Goal: Task Accomplishment & Management: Manage account settings

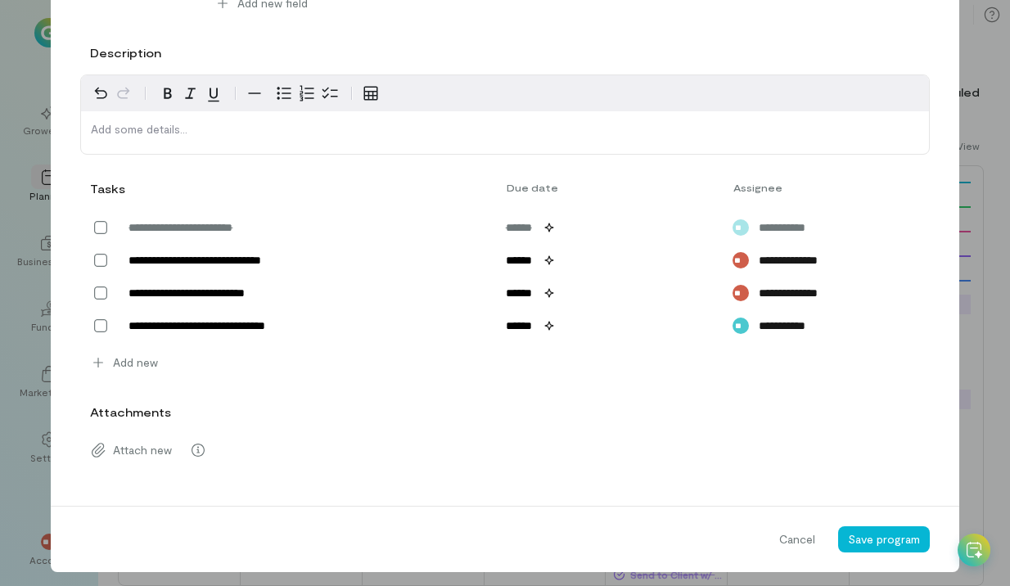
scroll to position [582, 0]
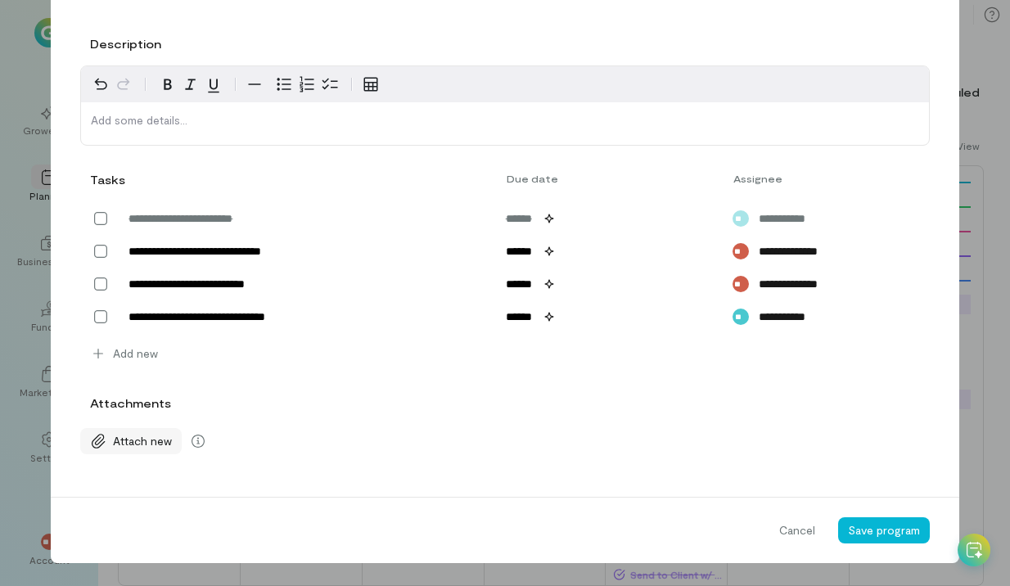
click at [95, 434] on icon at bounding box center [98, 441] width 16 height 16
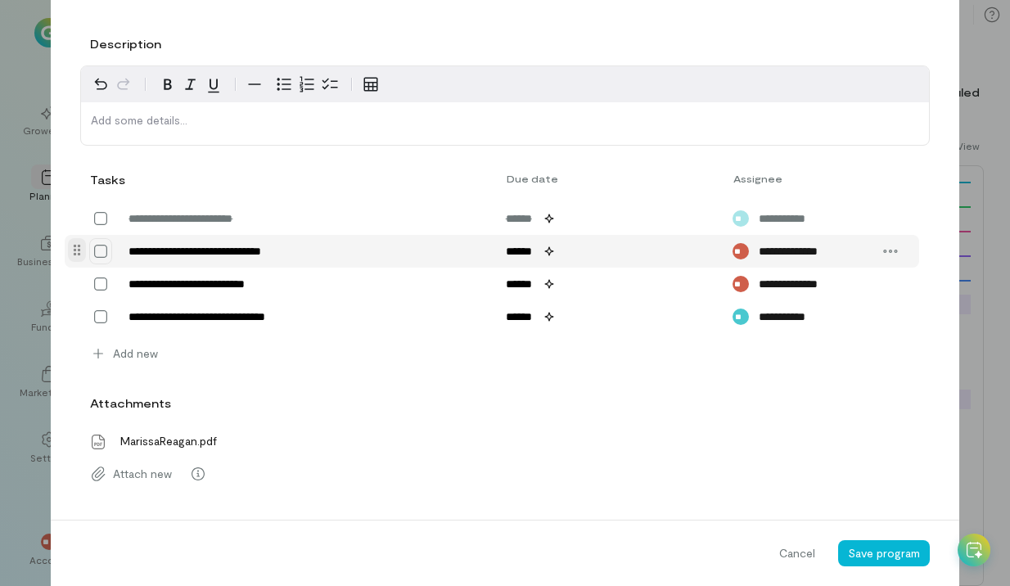
click at [96, 256] on icon at bounding box center [100, 251] width 16 height 16
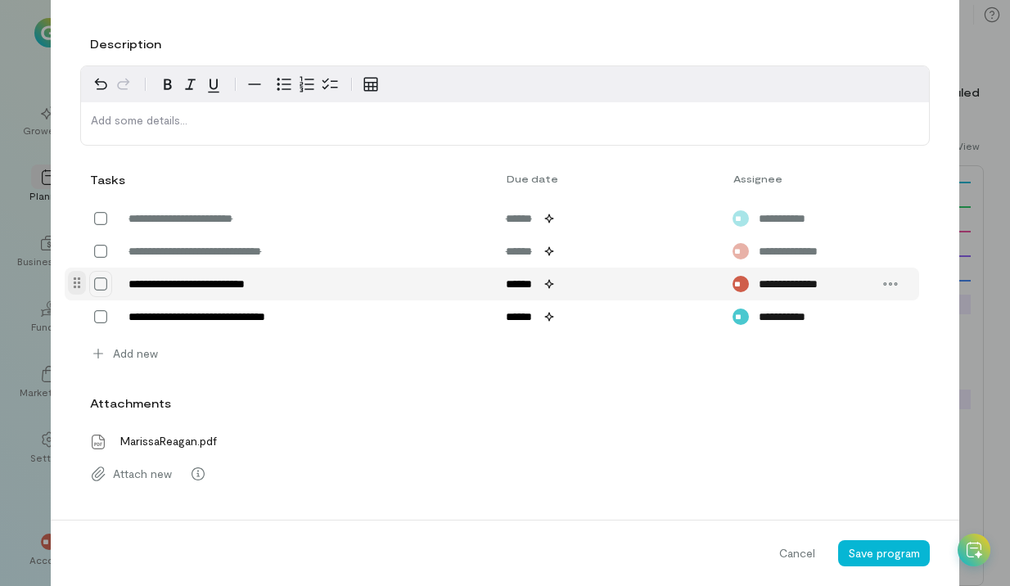
click at [97, 280] on icon at bounding box center [100, 284] width 16 height 16
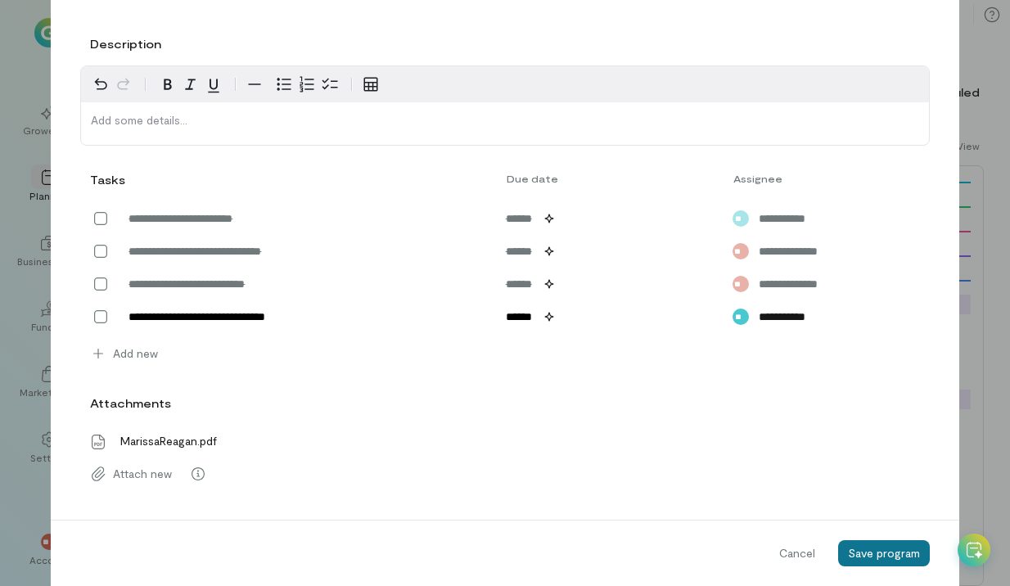
click at [897, 560] on button "Save program" at bounding box center [884, 553] width 92 height 26
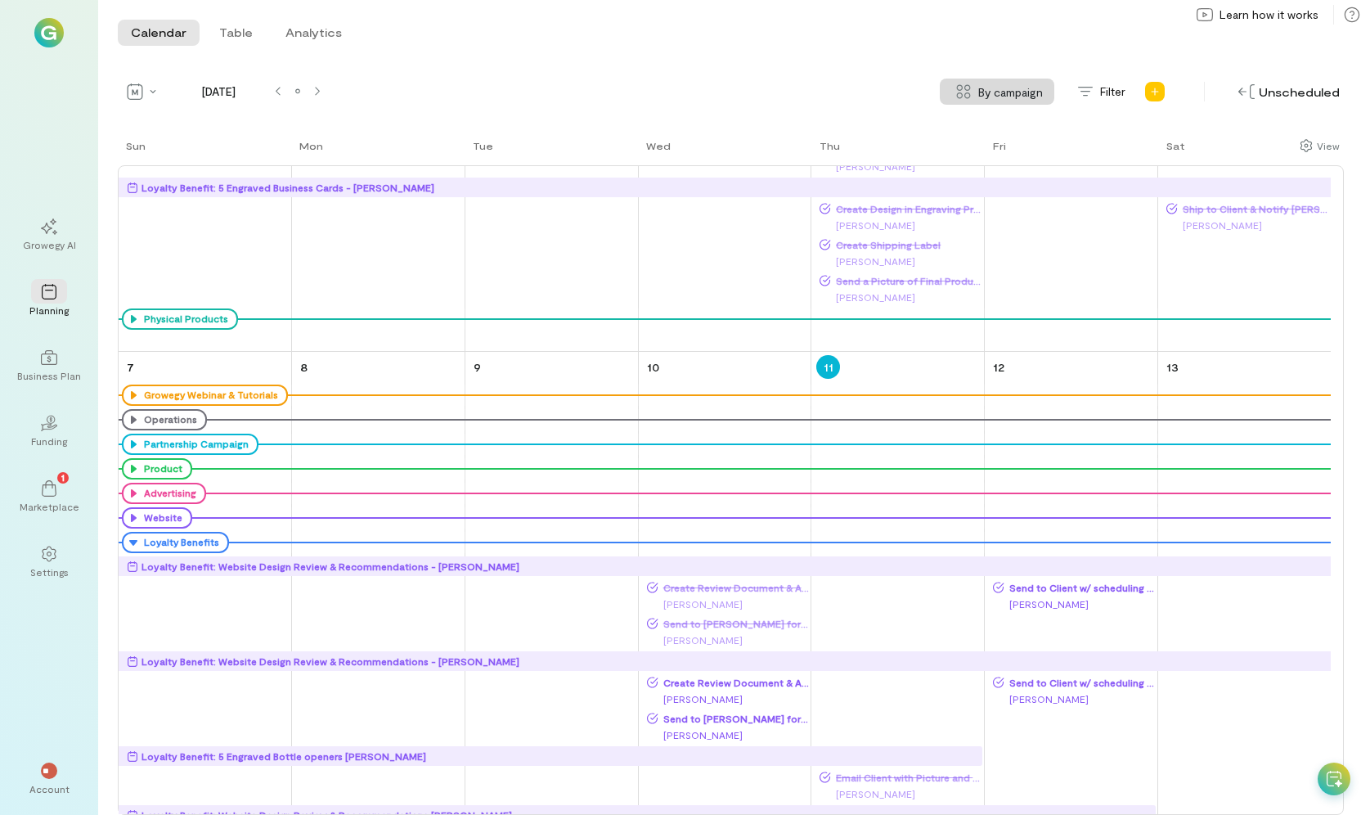
scroll to position [362, 0]
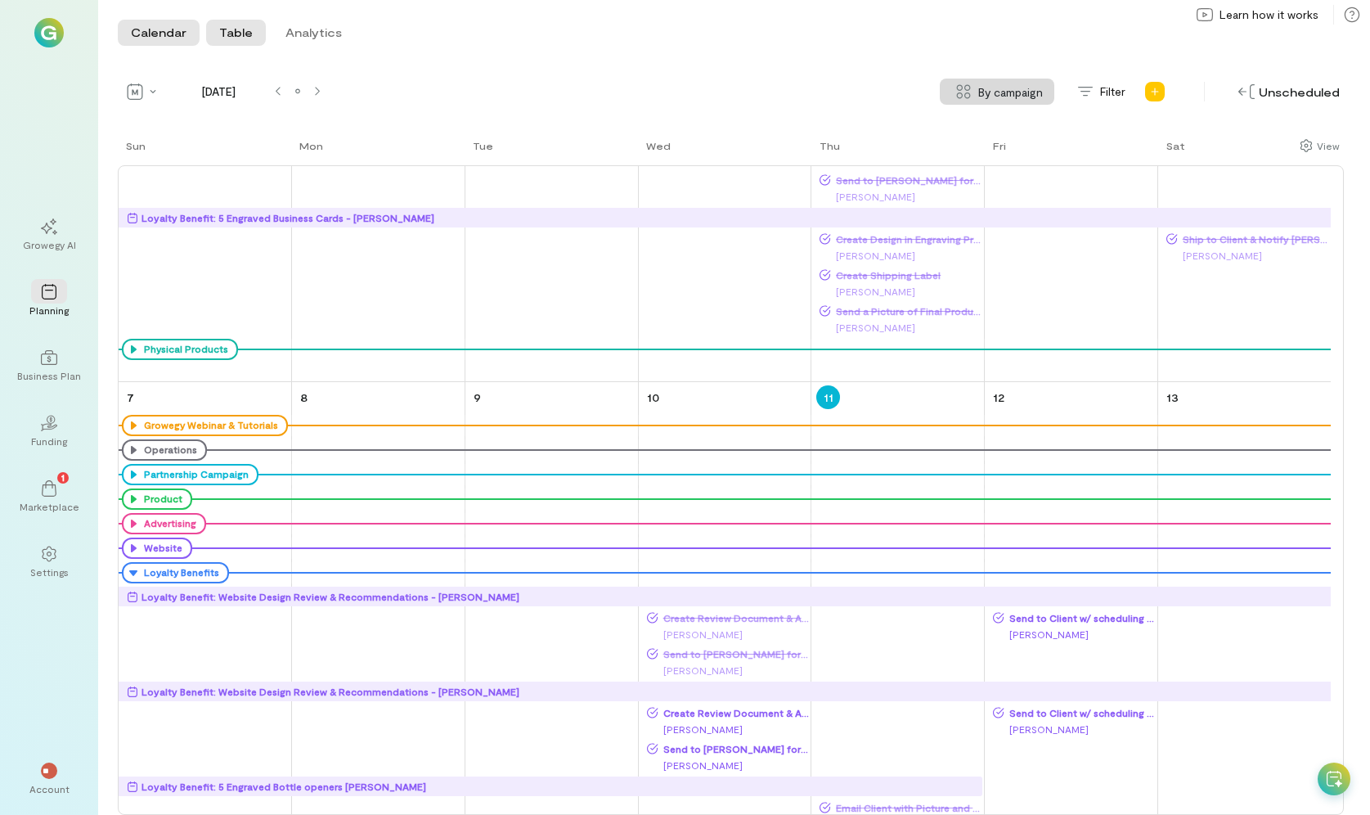
click at [227, 35] on button "Table" at bounding box center [236, 33] width 60 height 26
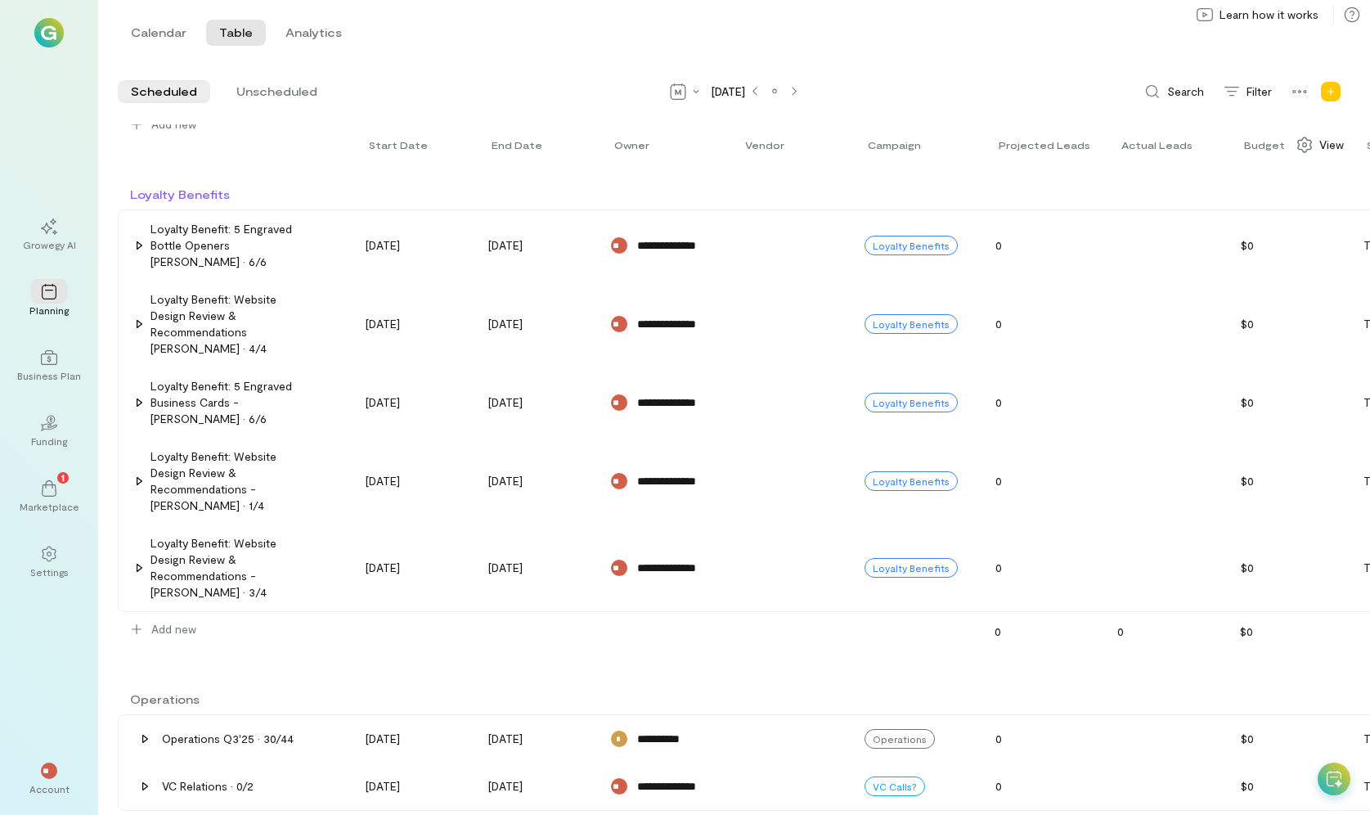
scroll to position [164, 0]
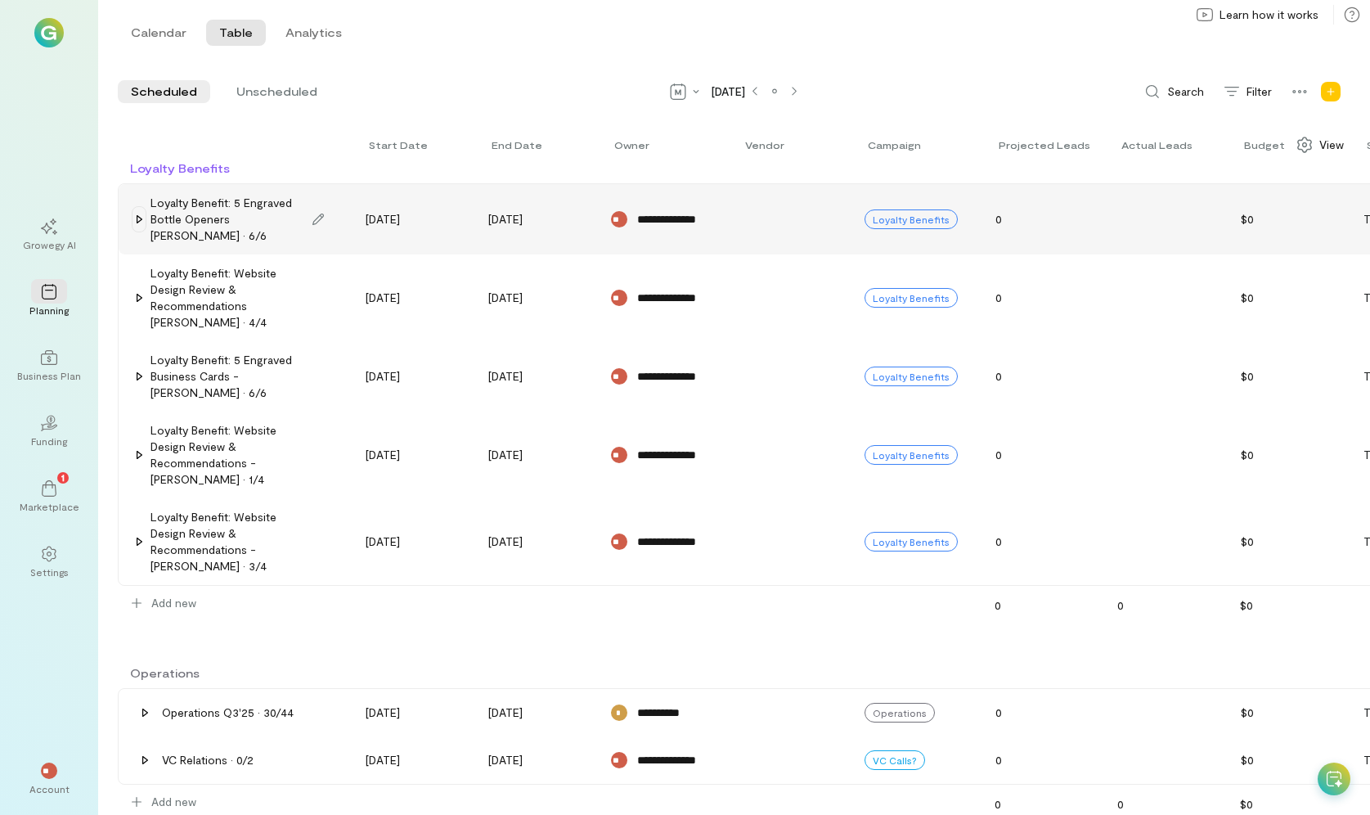
click at [134, 212] on div at bounding box center [139, 219] width 15 height 26
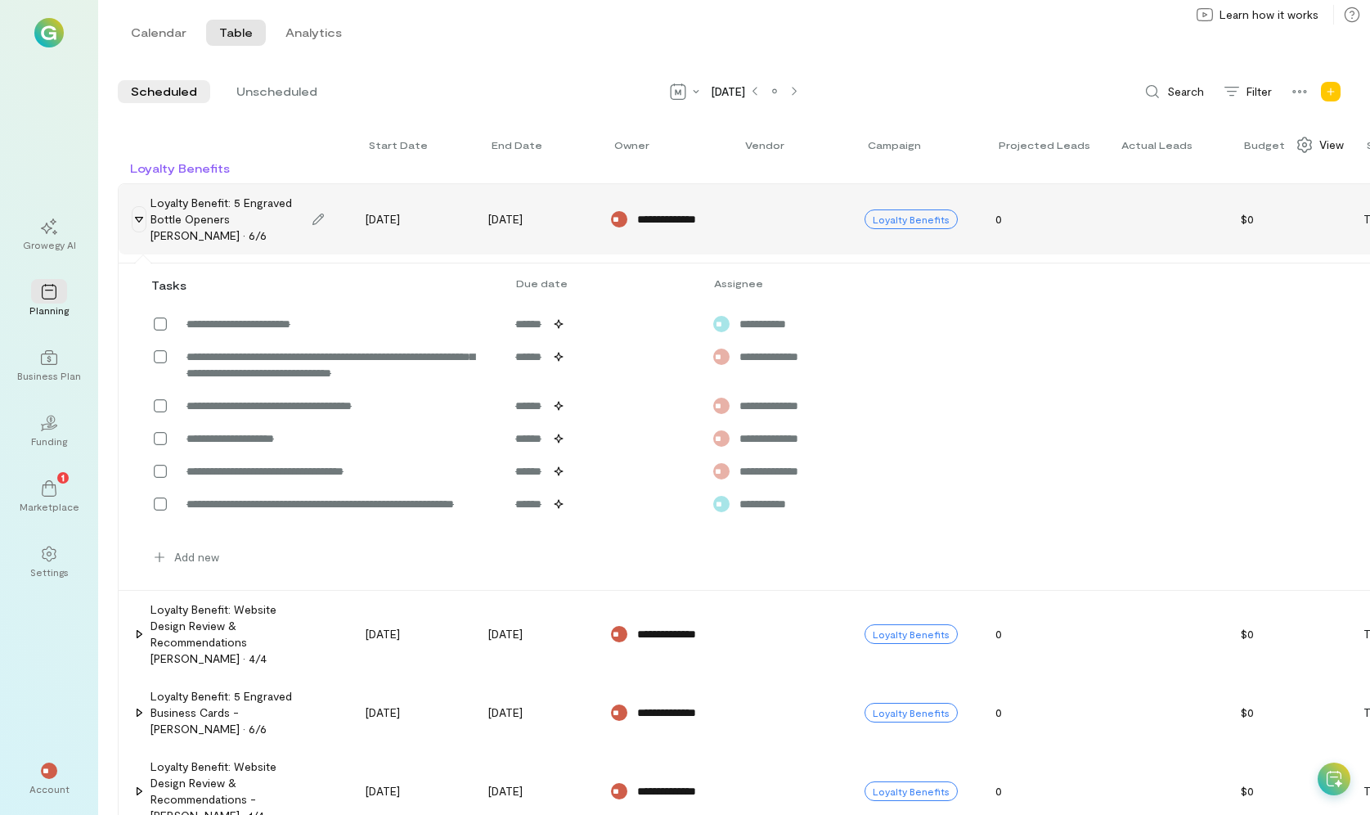
click at [134, 212] on div at bounding box center [139, 219] width 15 height 26
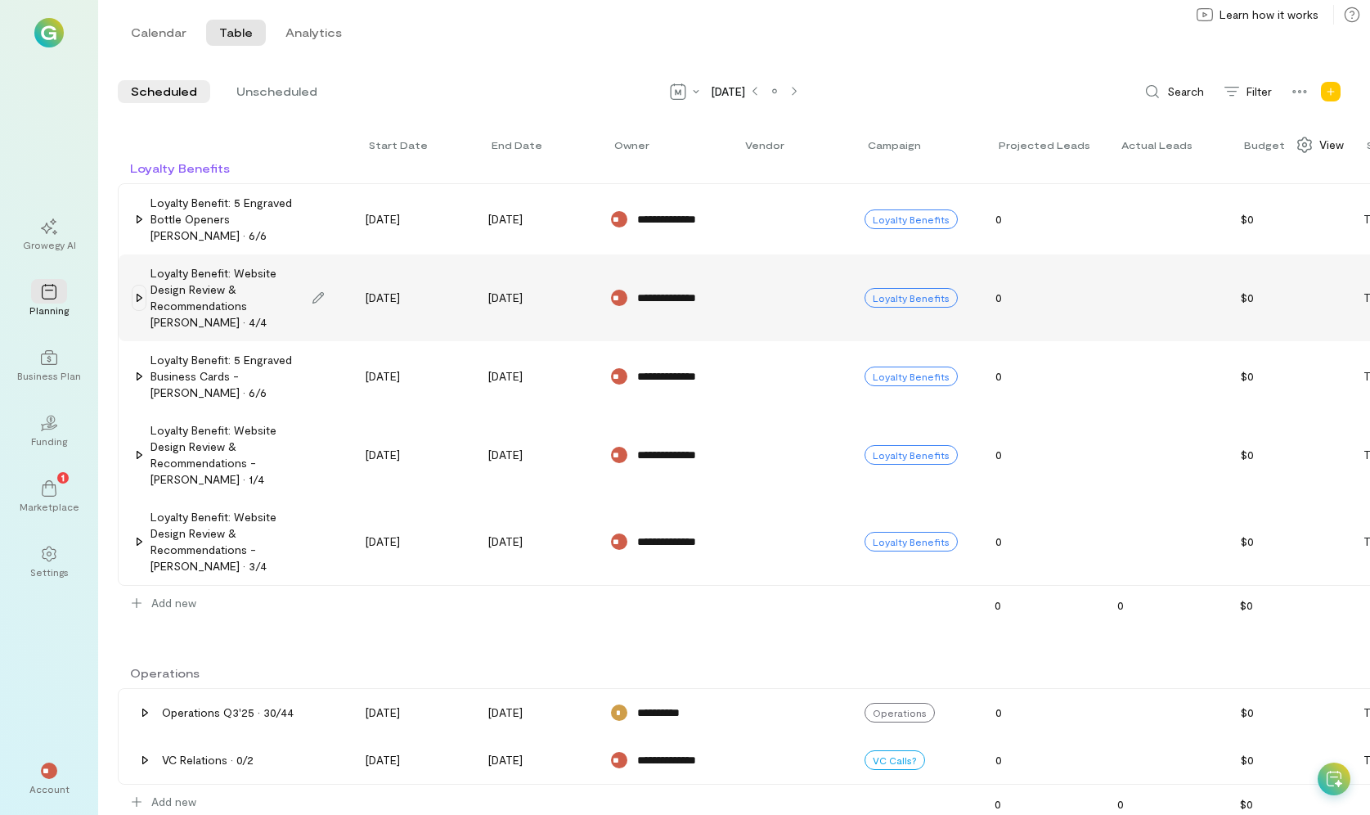
click at [143, 292] on icon at bounding box center [139, 297] width 13 height 13
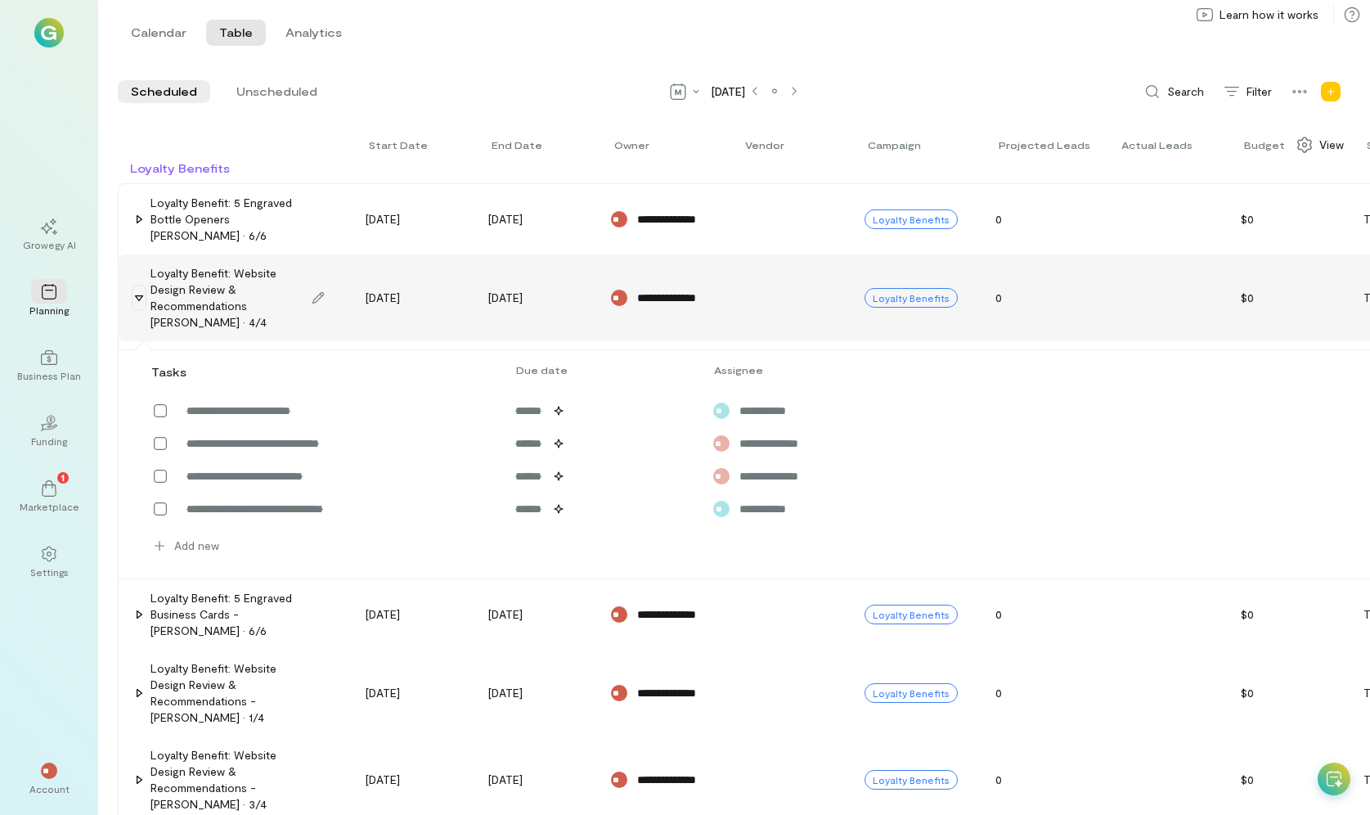
click at [143, 292] on icon at bounding box center [139, 297] width 13 height 13
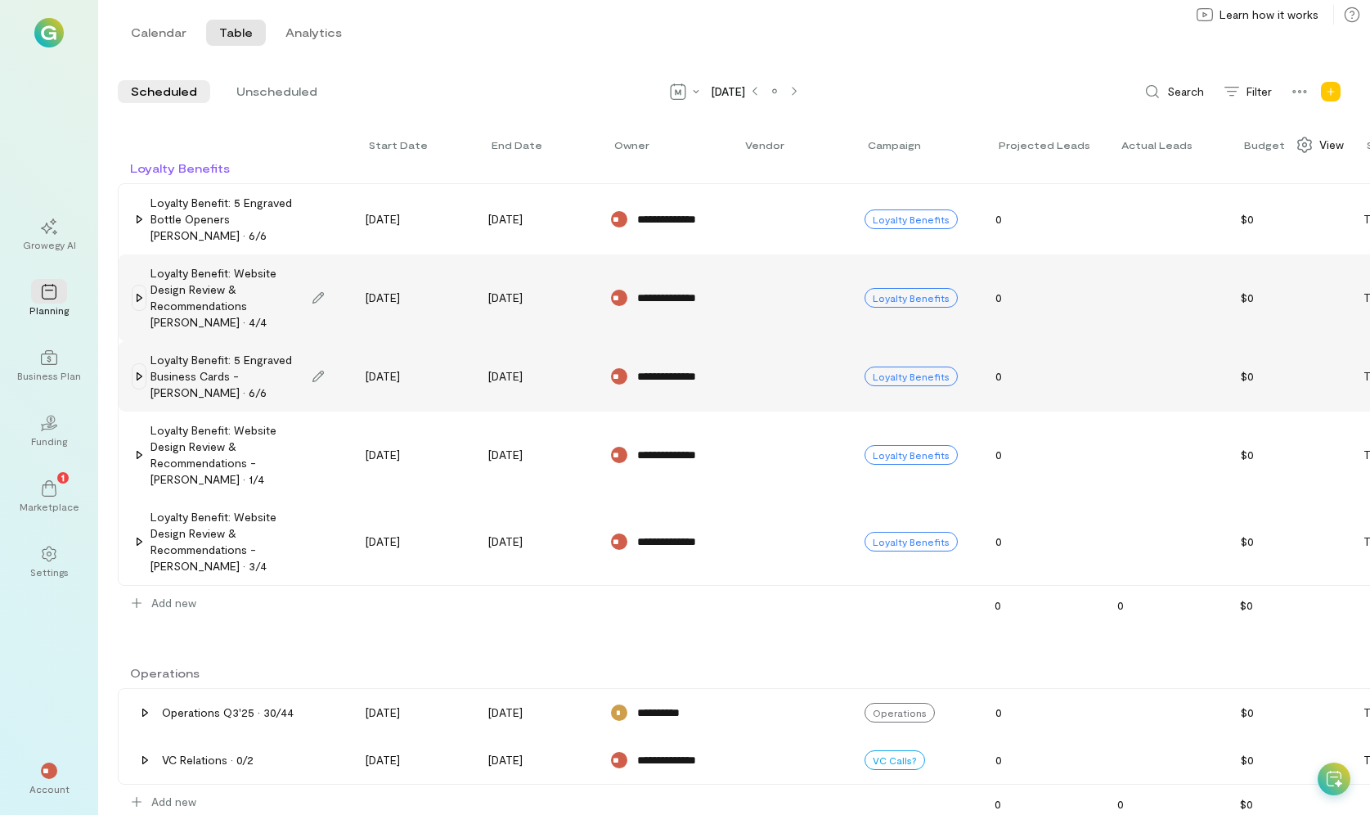
click at [139, 380] on icon at bounding box center [139, 376] width 13 height 13
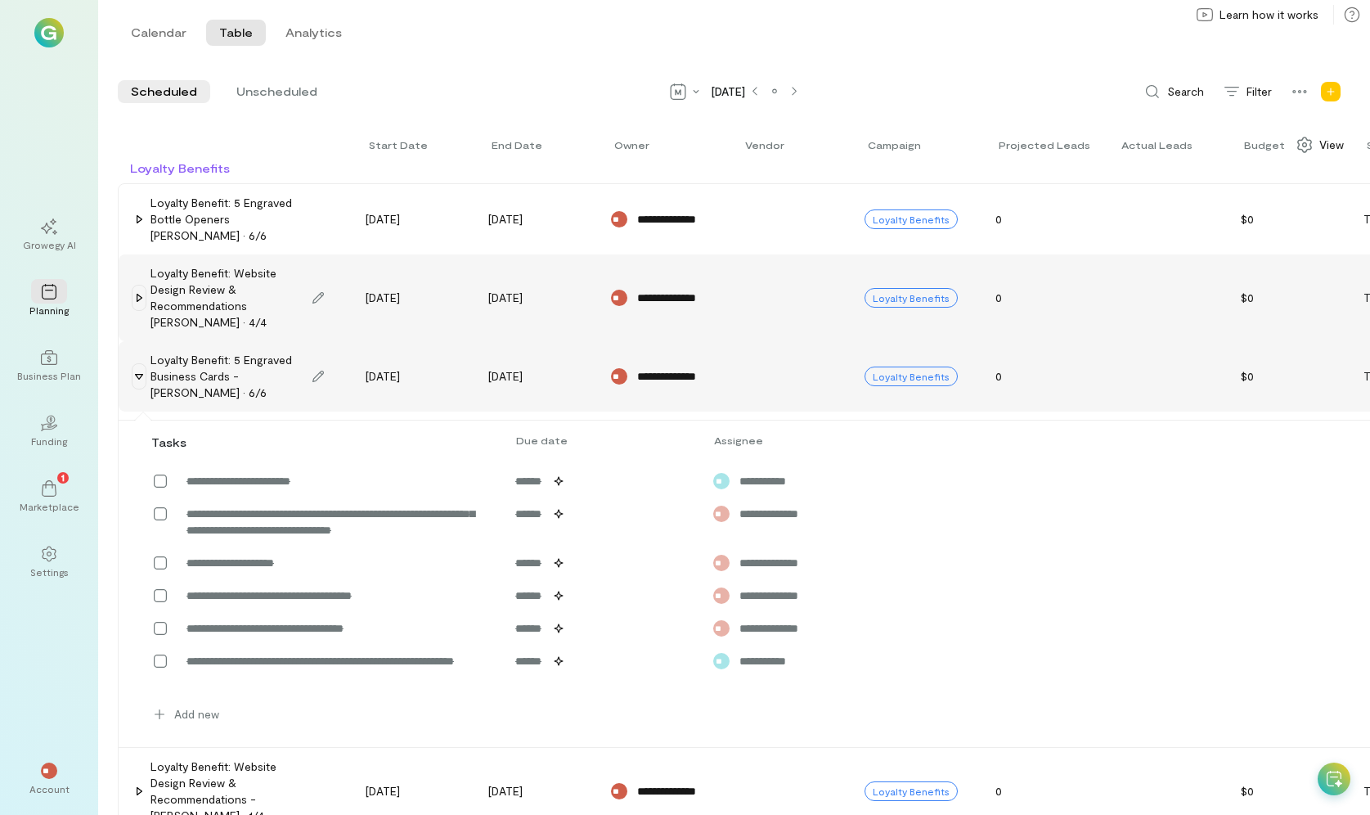
click at [139, 380] on icon at bounding box center [139, 376] width 13 height 13
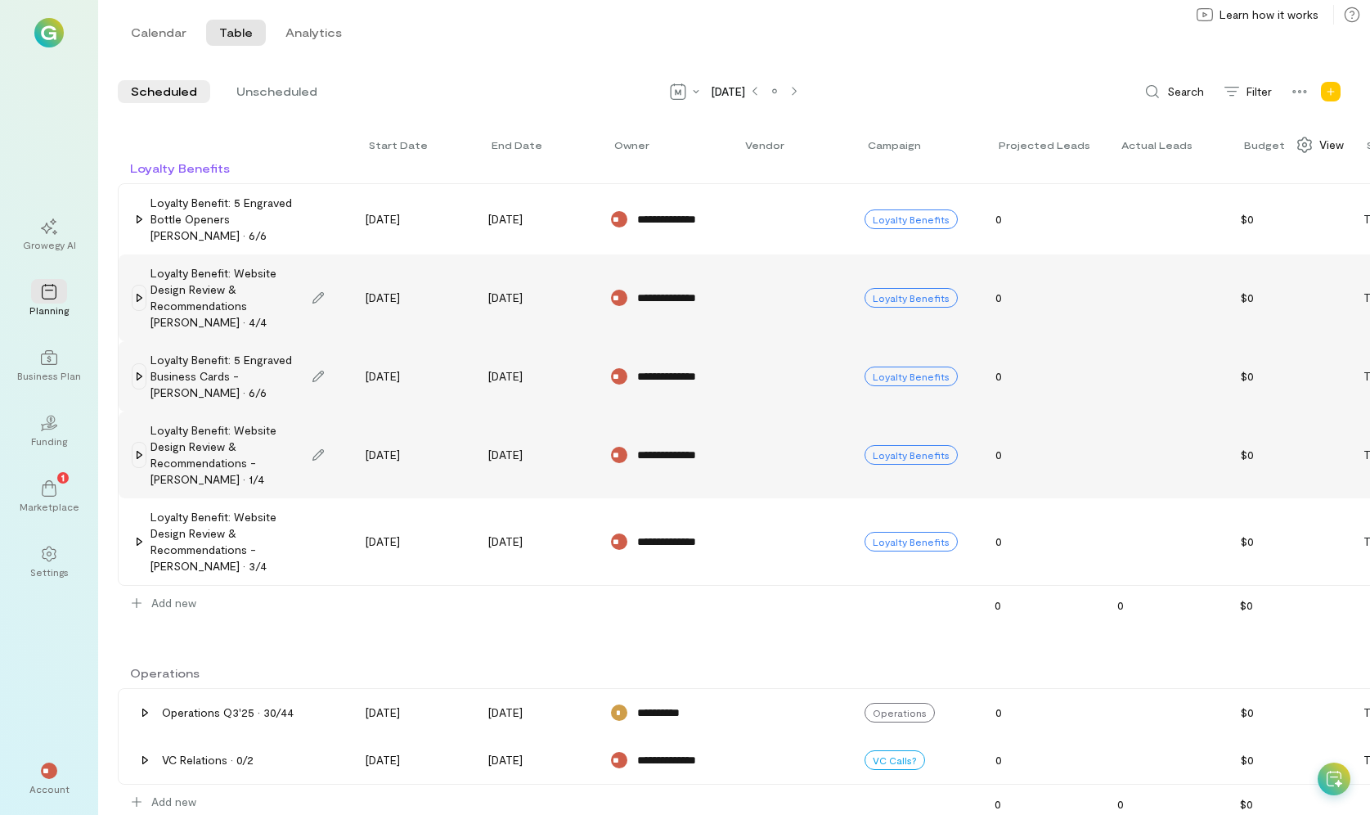
click at [143, 453] on icon at bounding box center [139, 454] width 13 height 13
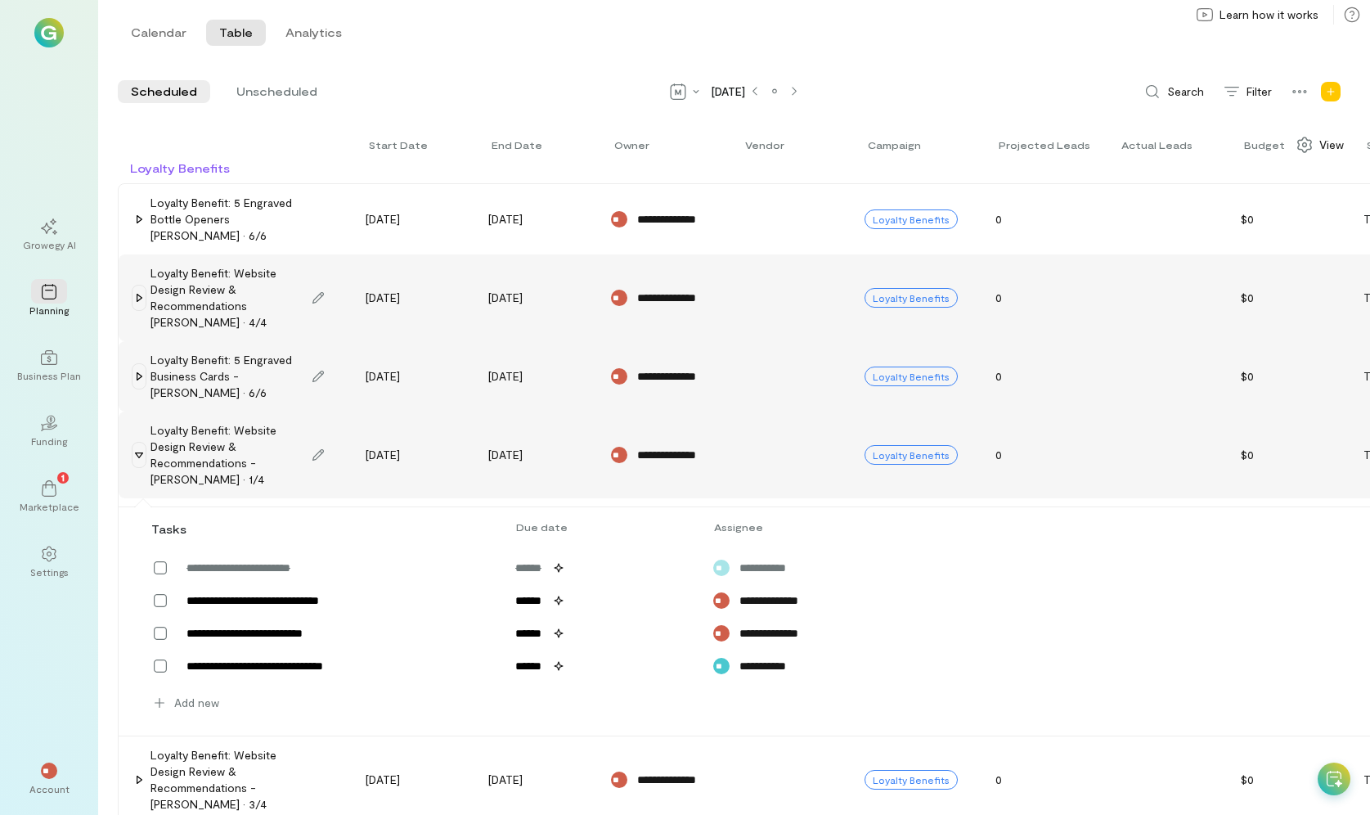
click at [143, 453] on icon at bounding box center [139, 454] width 13 height 13
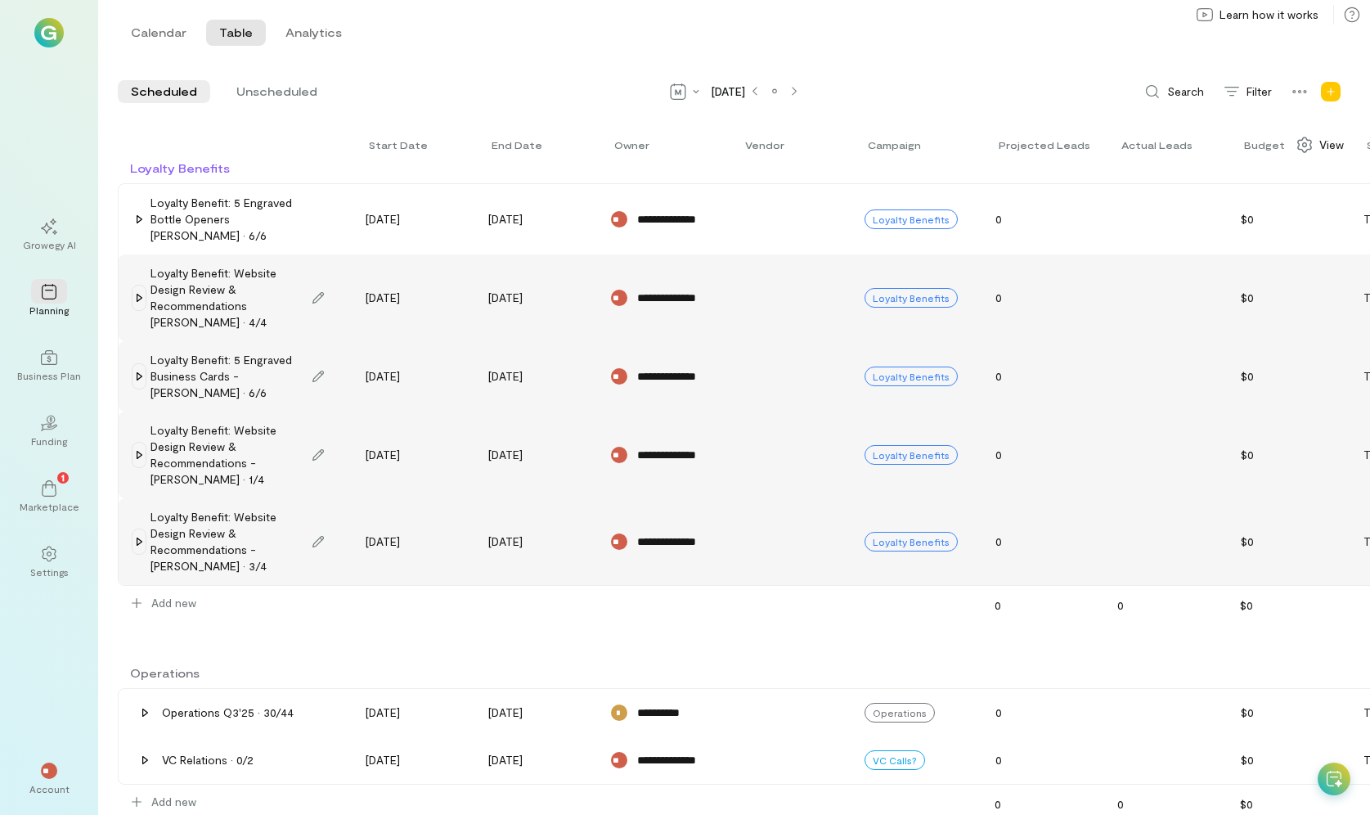
click at [142, 549] on div at bounding box center [139, 542] width 15 height 26
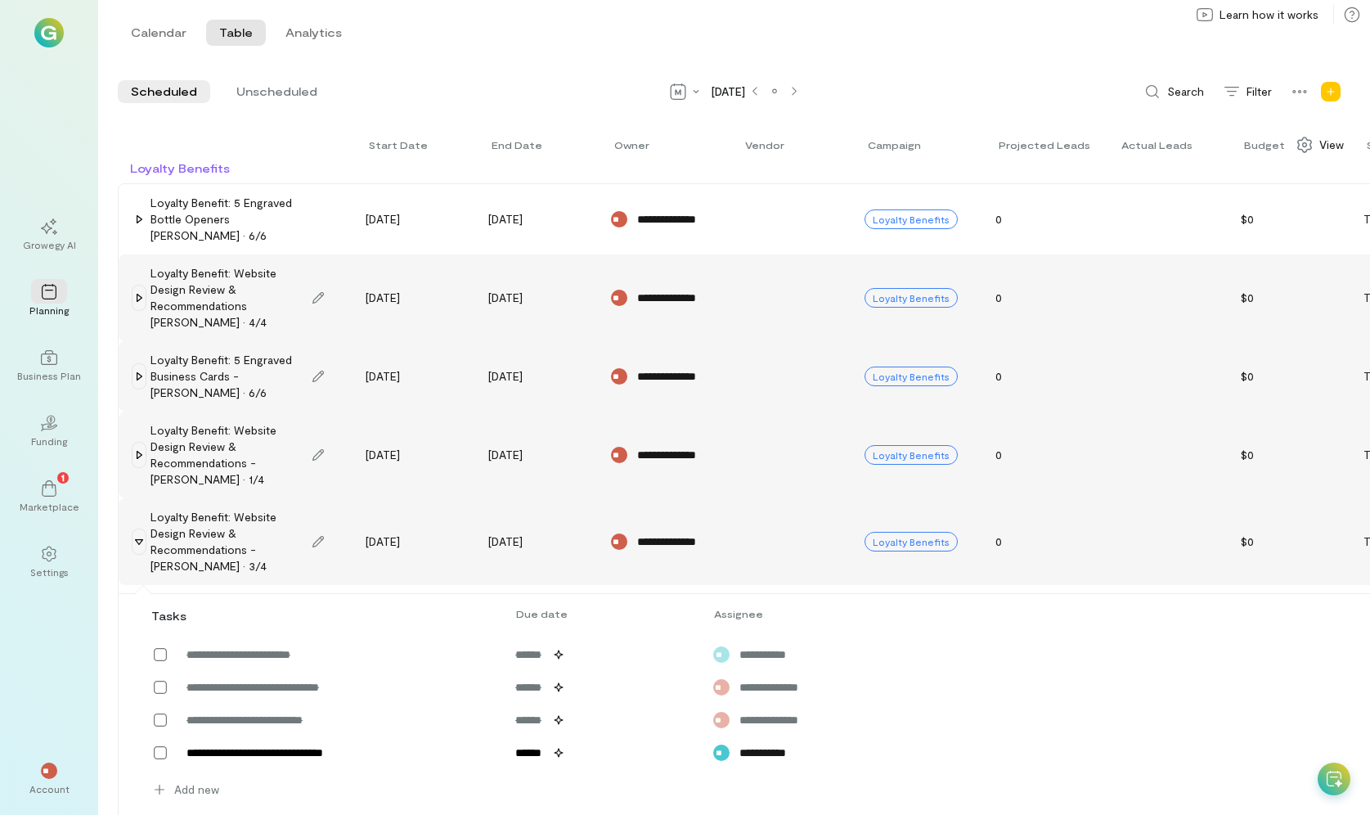
click at [142, 548] on div at bounding box center [139, 542] width 15 height 26
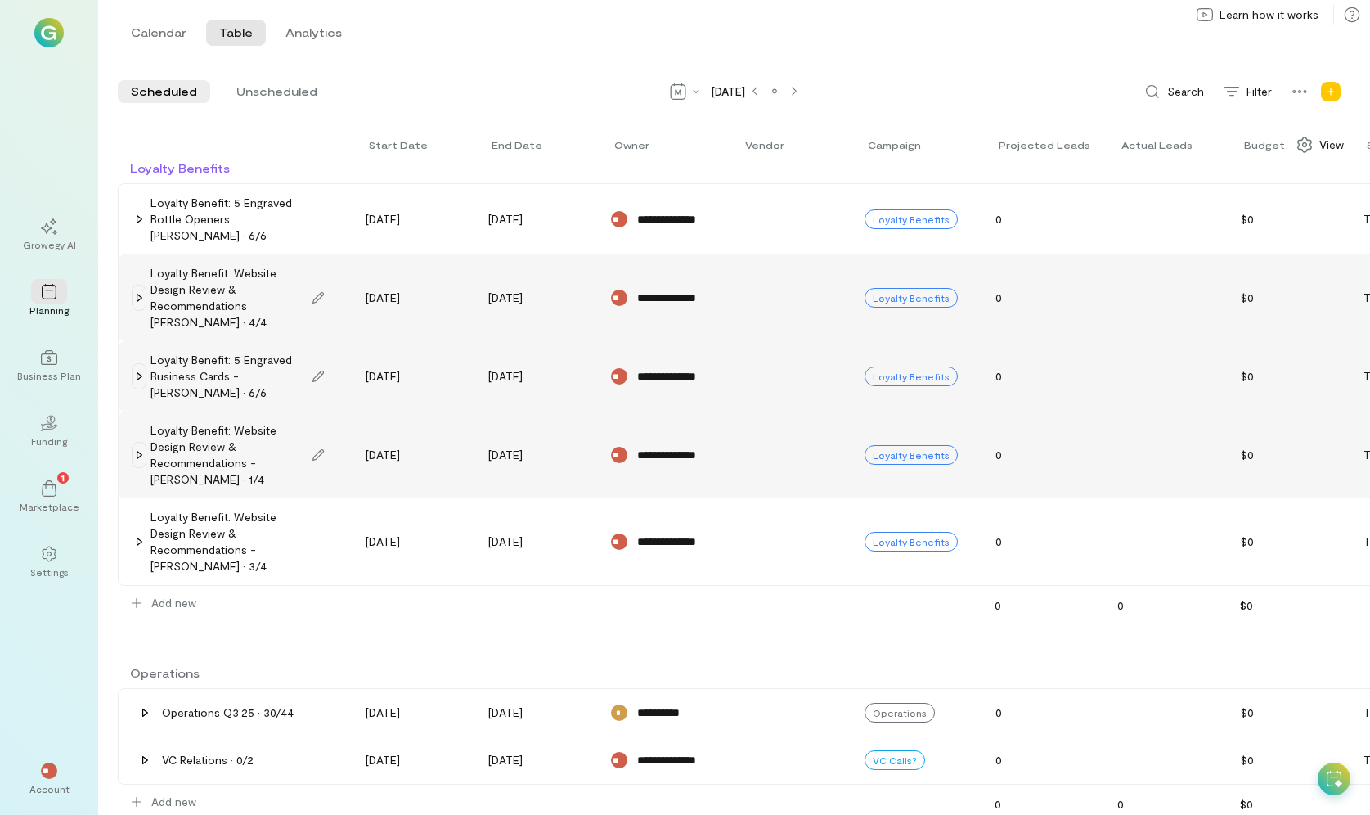
click at [140, 377] on icon at bounding box center [139, 376] width 13 height 13
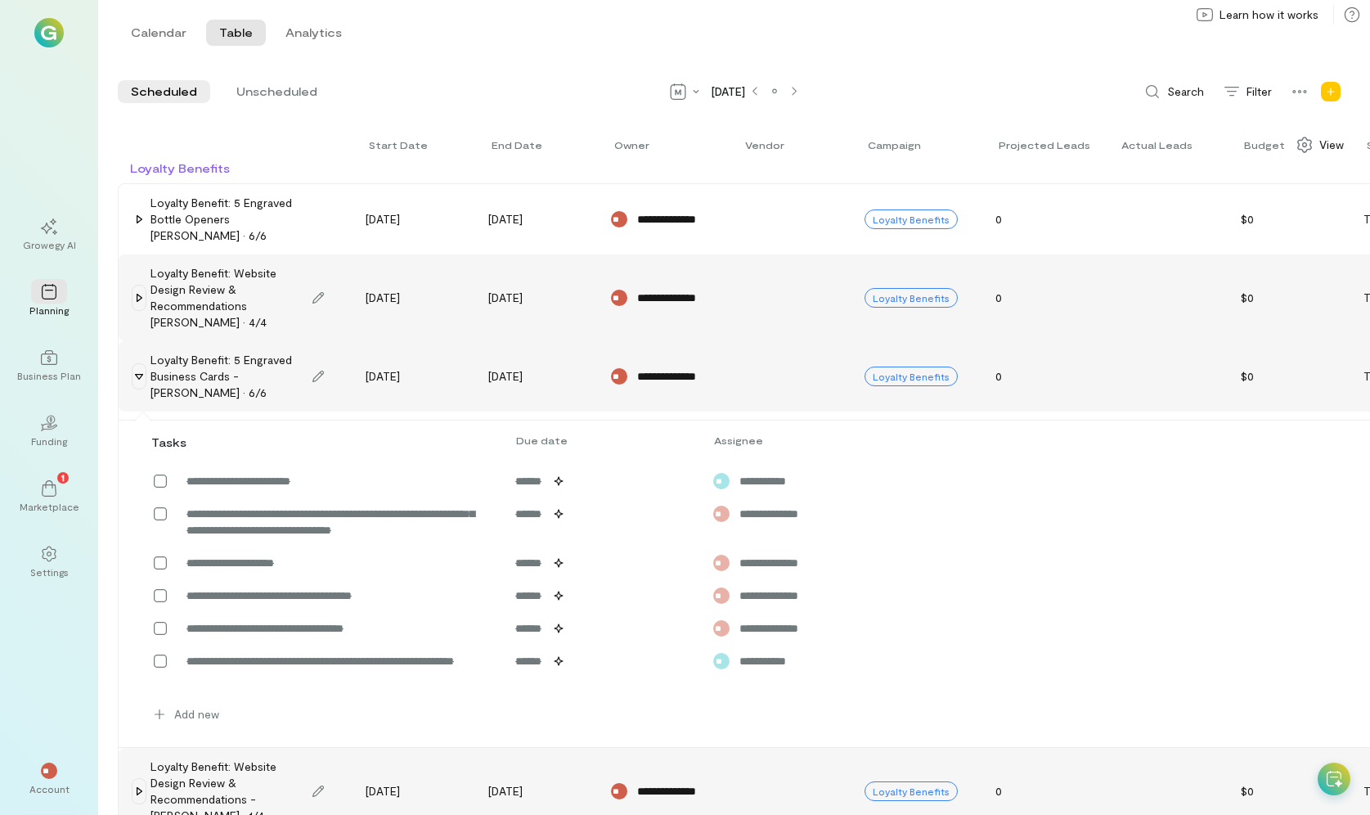
click at [140, 377] on icon at bounding box center [139, 376] width 13 height 13
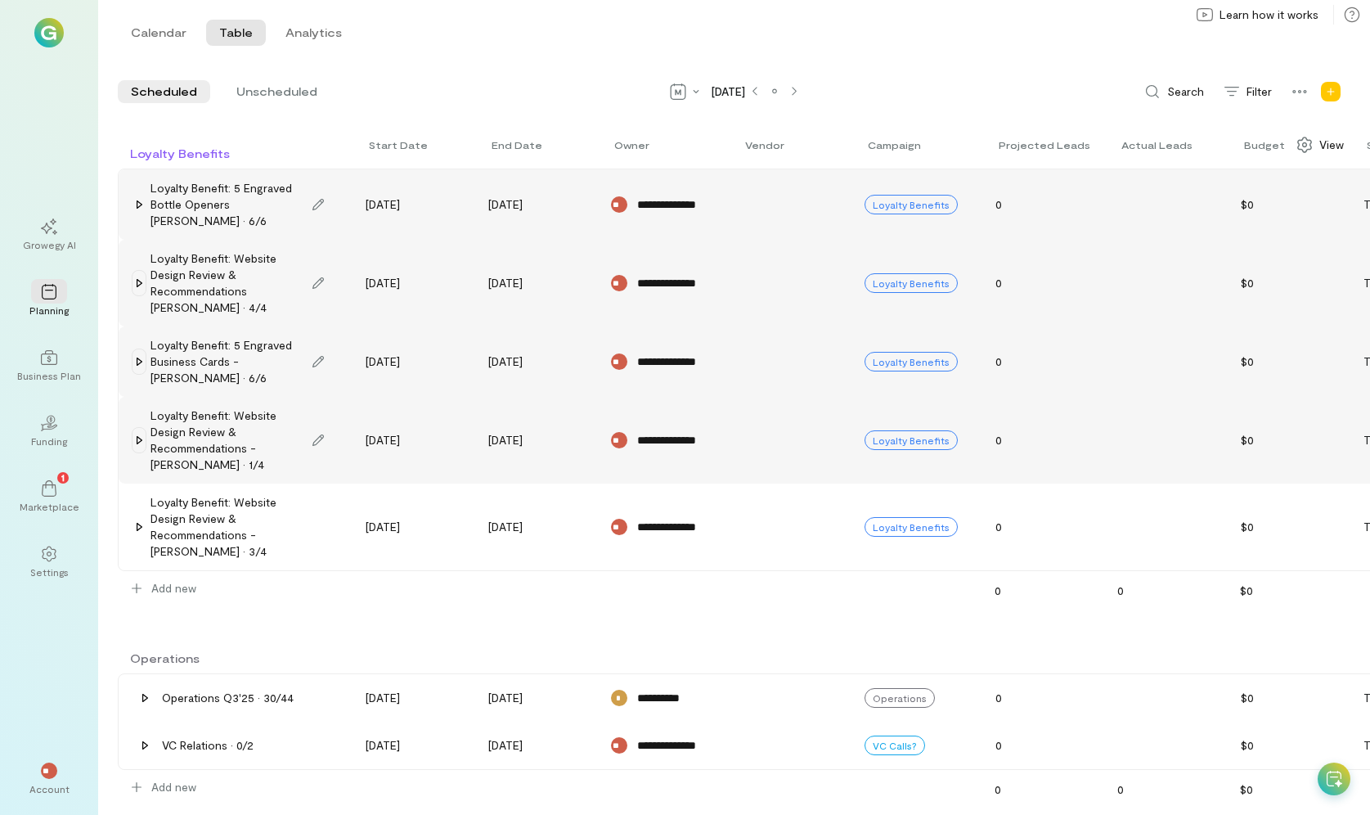
scroll to position [82, 0]
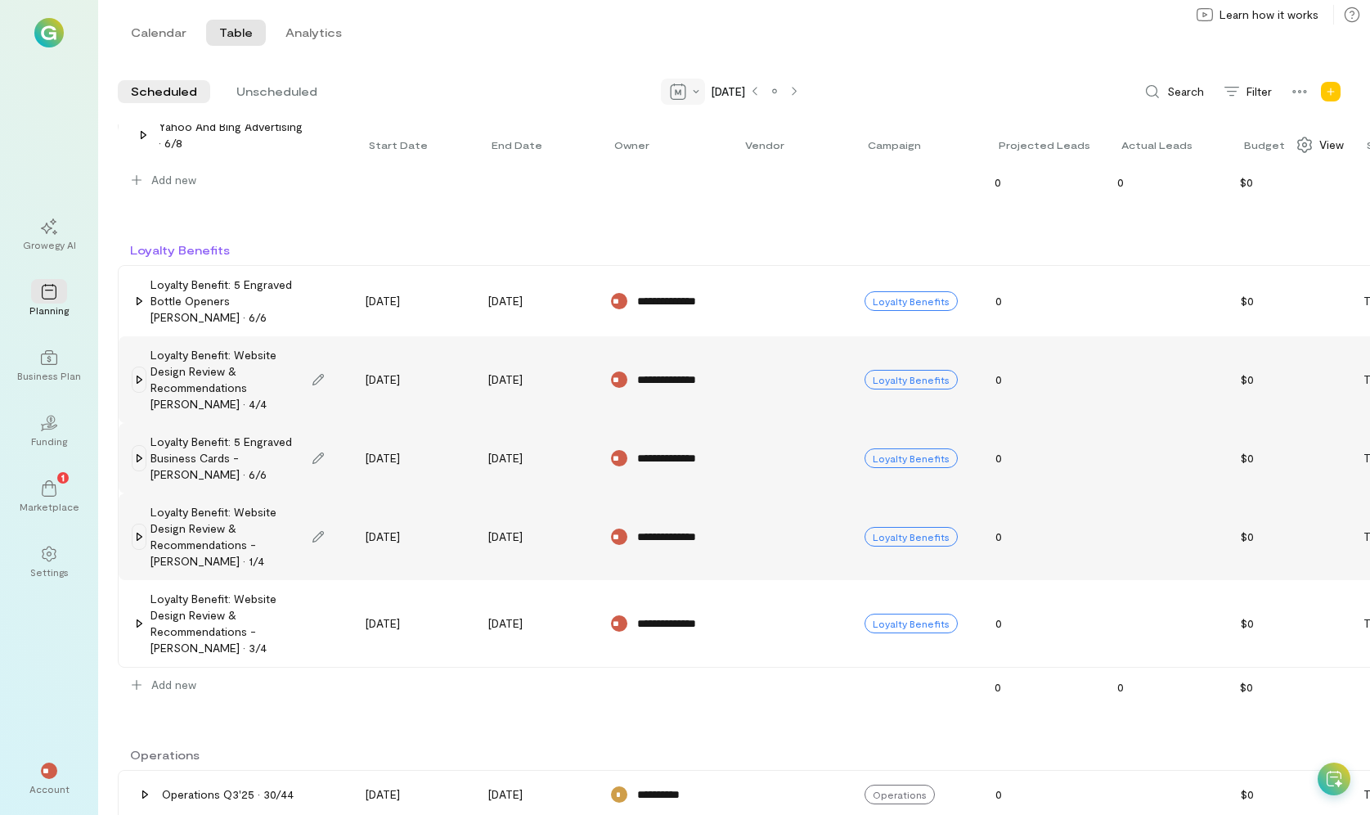
click at [661, 100] on div at bounding box center [683, 92] width 44 height 26
click at [668, 132] on div "Quarter" at bounding box center [726, 123] width 116 height 26
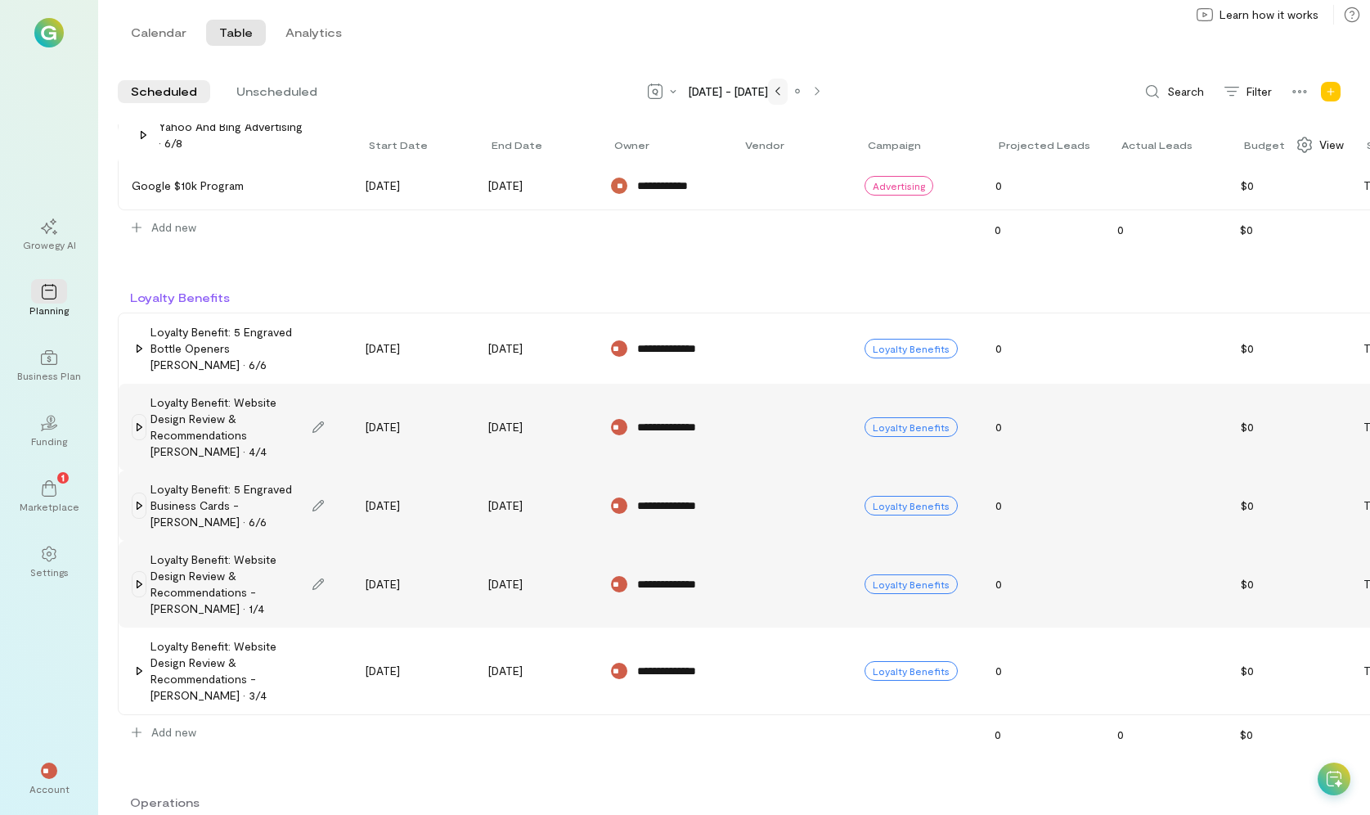
click at [776, 96] on icon at bounding box center [778, 92] width 5 height 10
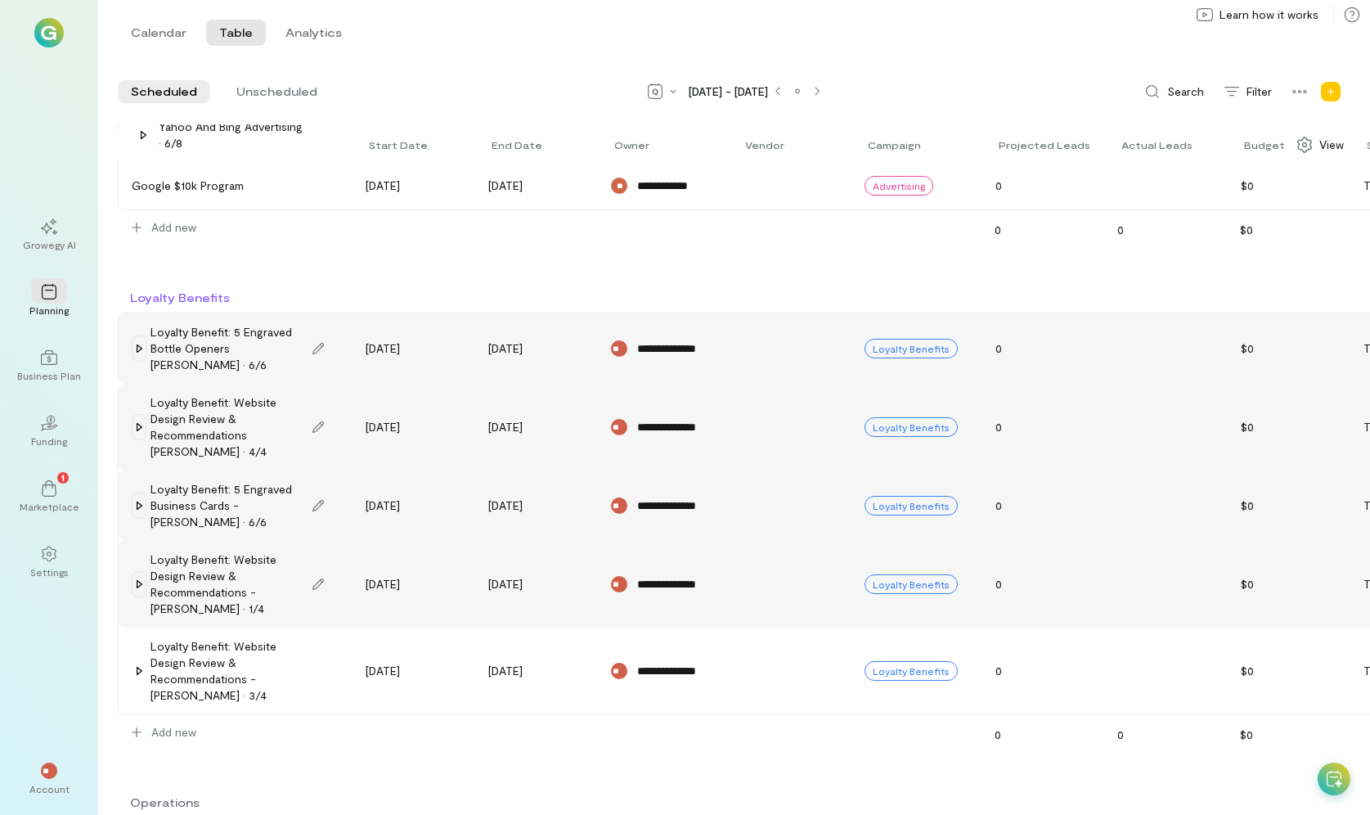
click at [133, 342] on icon at bounding box center [139, 348] width 13 height 13
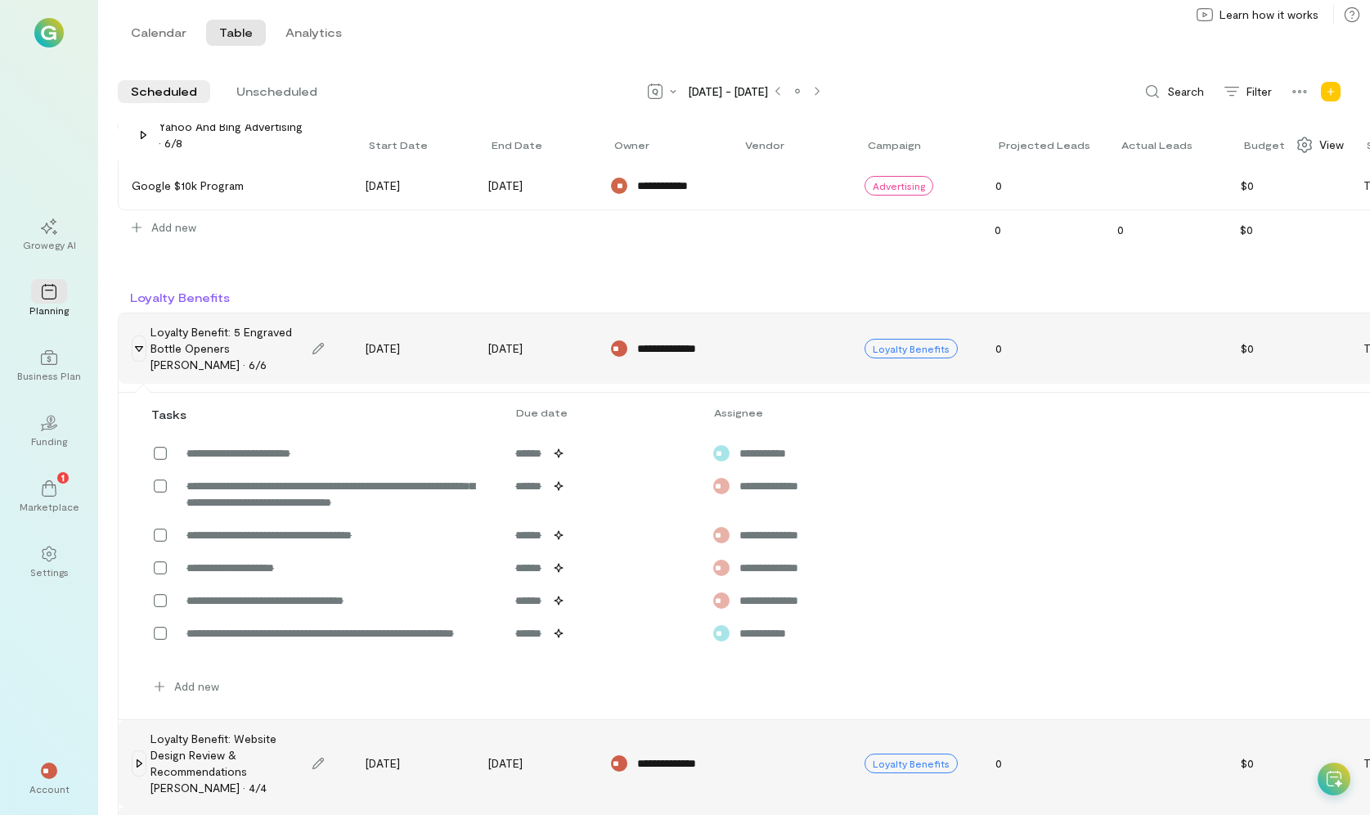
click at [133, 342] on icon at bounding box center [139, 348] width 13 height 13
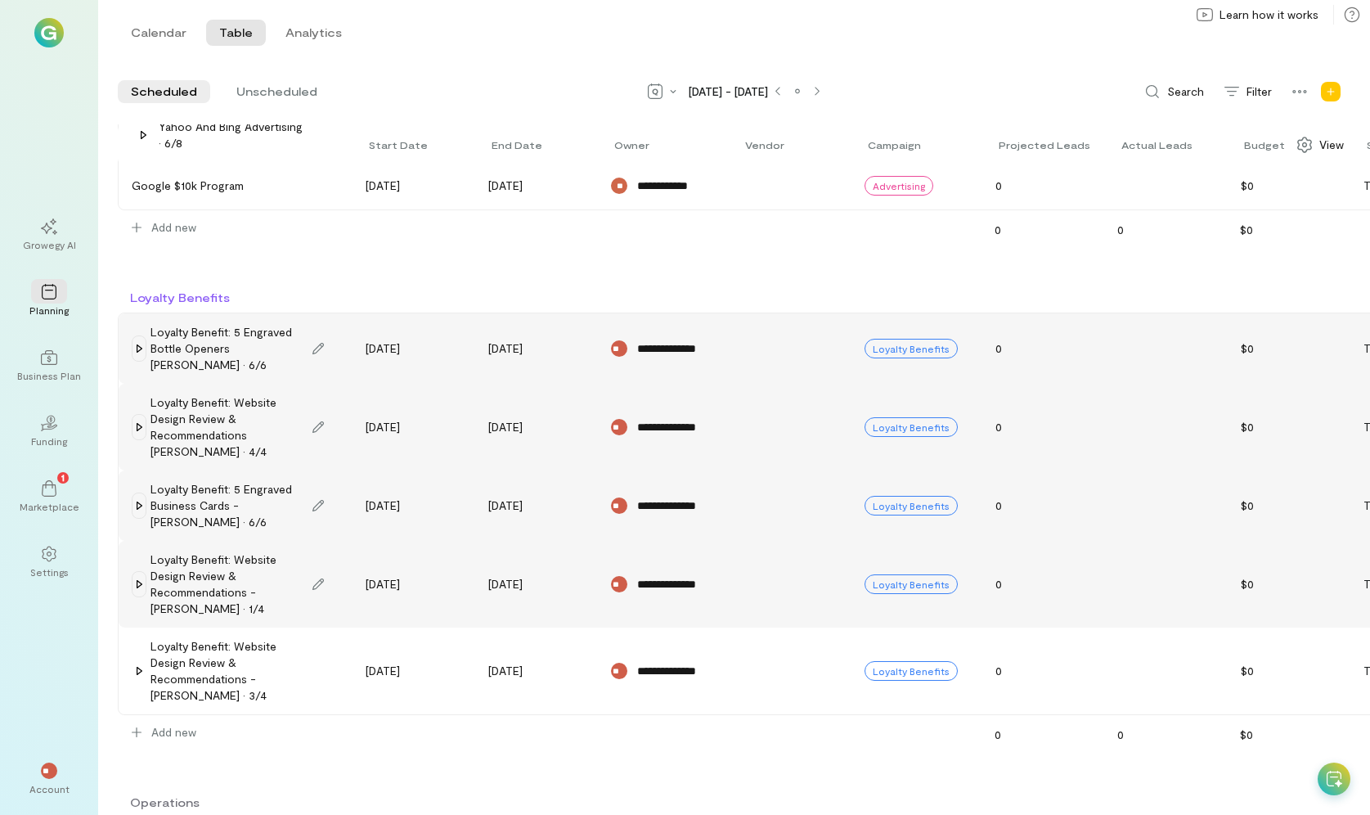
click at [137, 428] on icon at bounding box center [139, 427] width 13 height 13
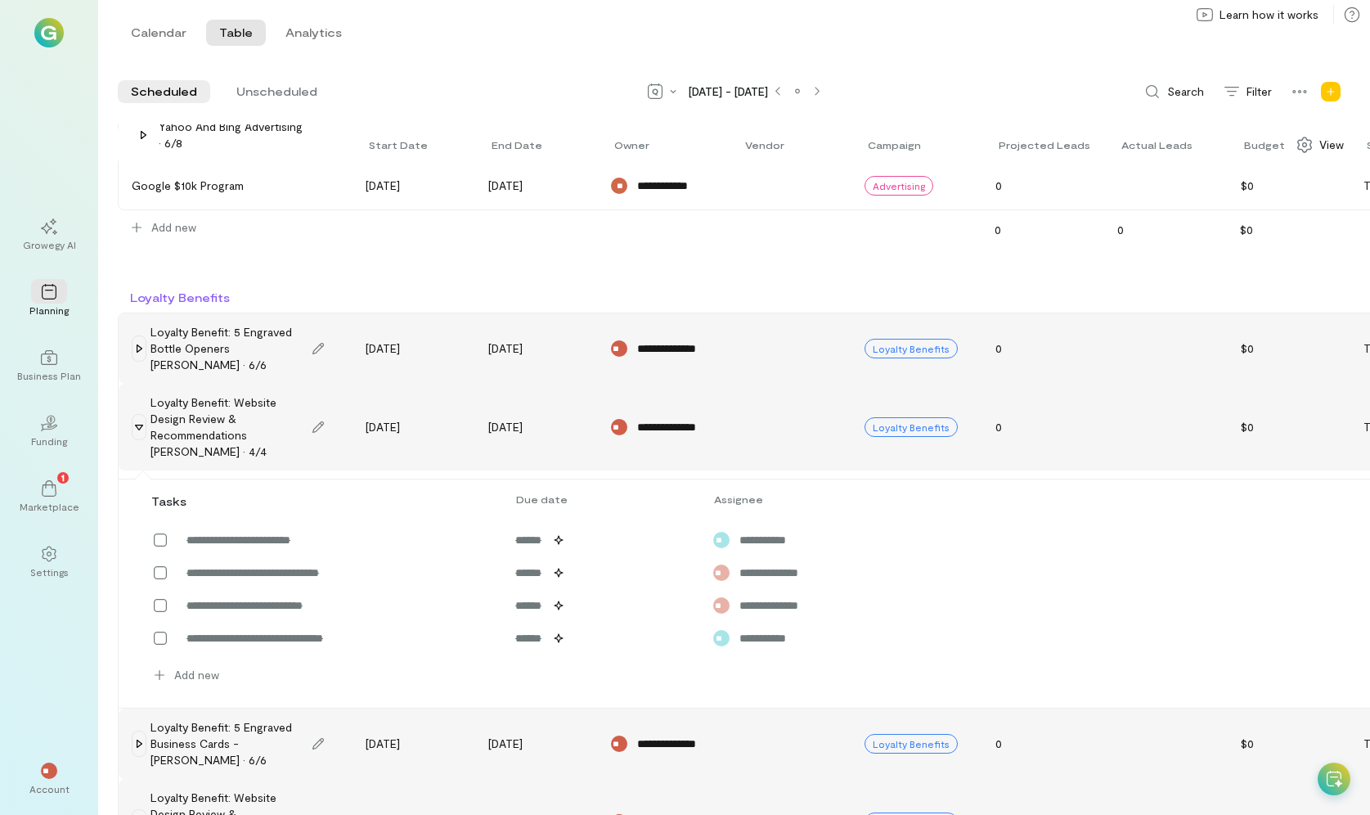
click at [137, 428] on icon at bounding box center [139, 427] width 13 height 13
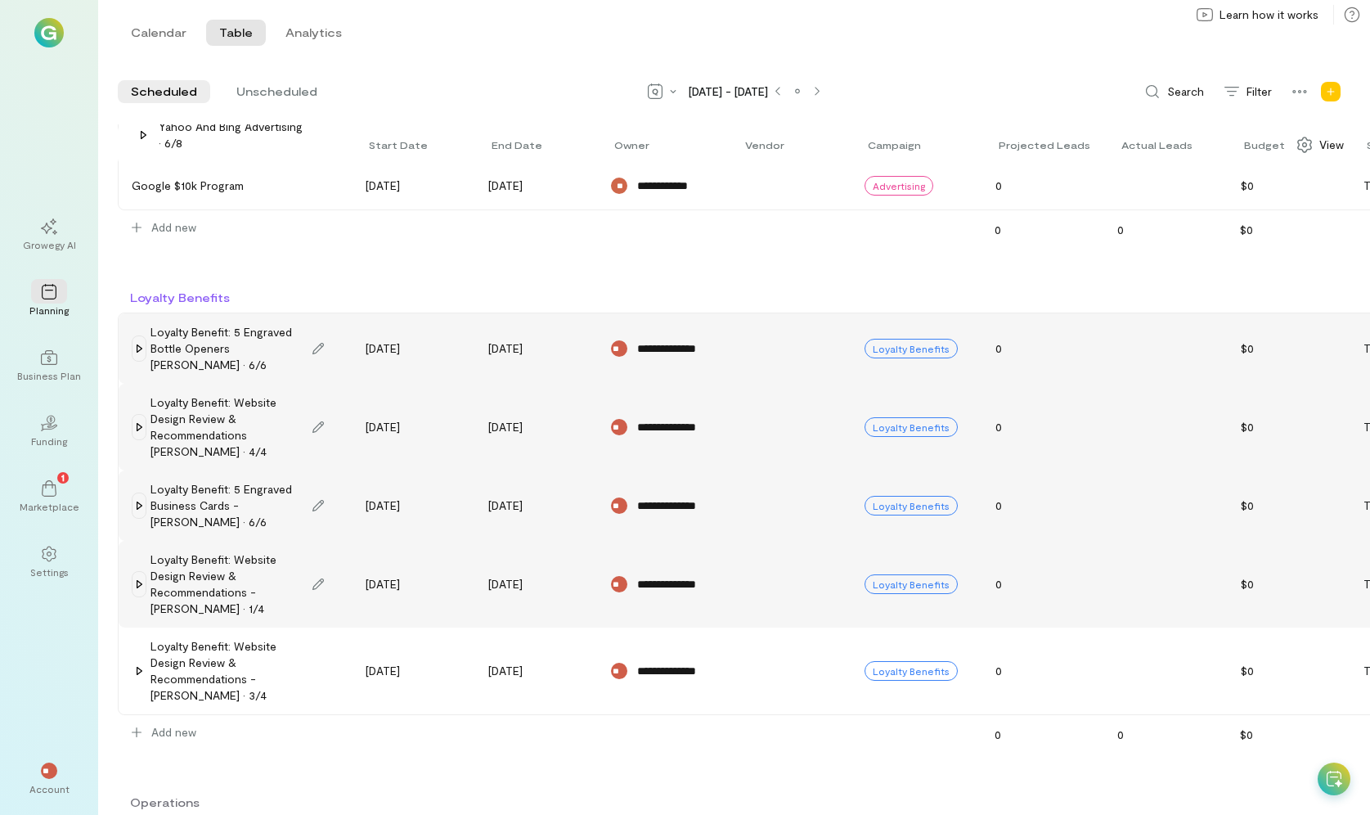
click at [143, 511] on icon at bounding box center [139, 505] width 13 height 13
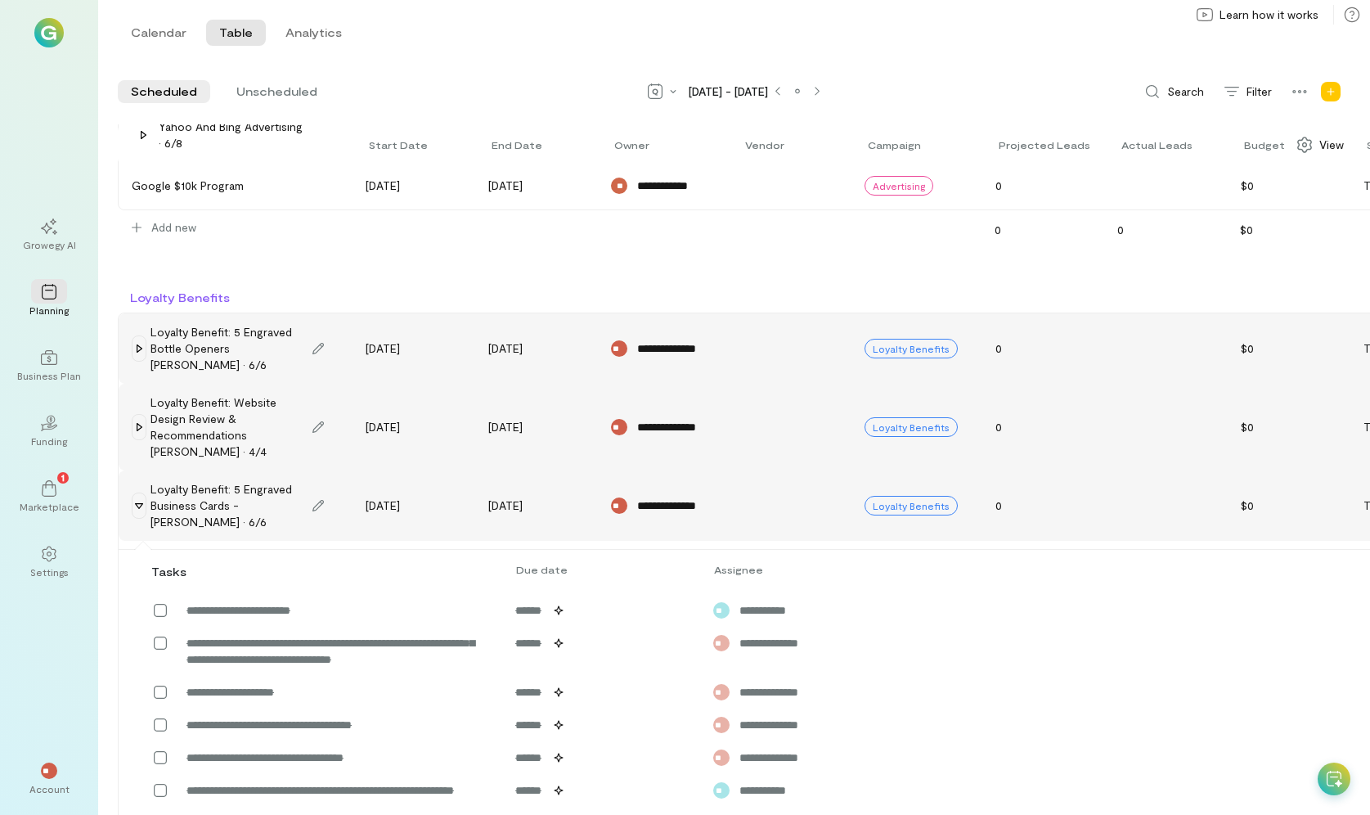
click at [143, 511] on icon at bounding box center [139, 505] width 13 height 13
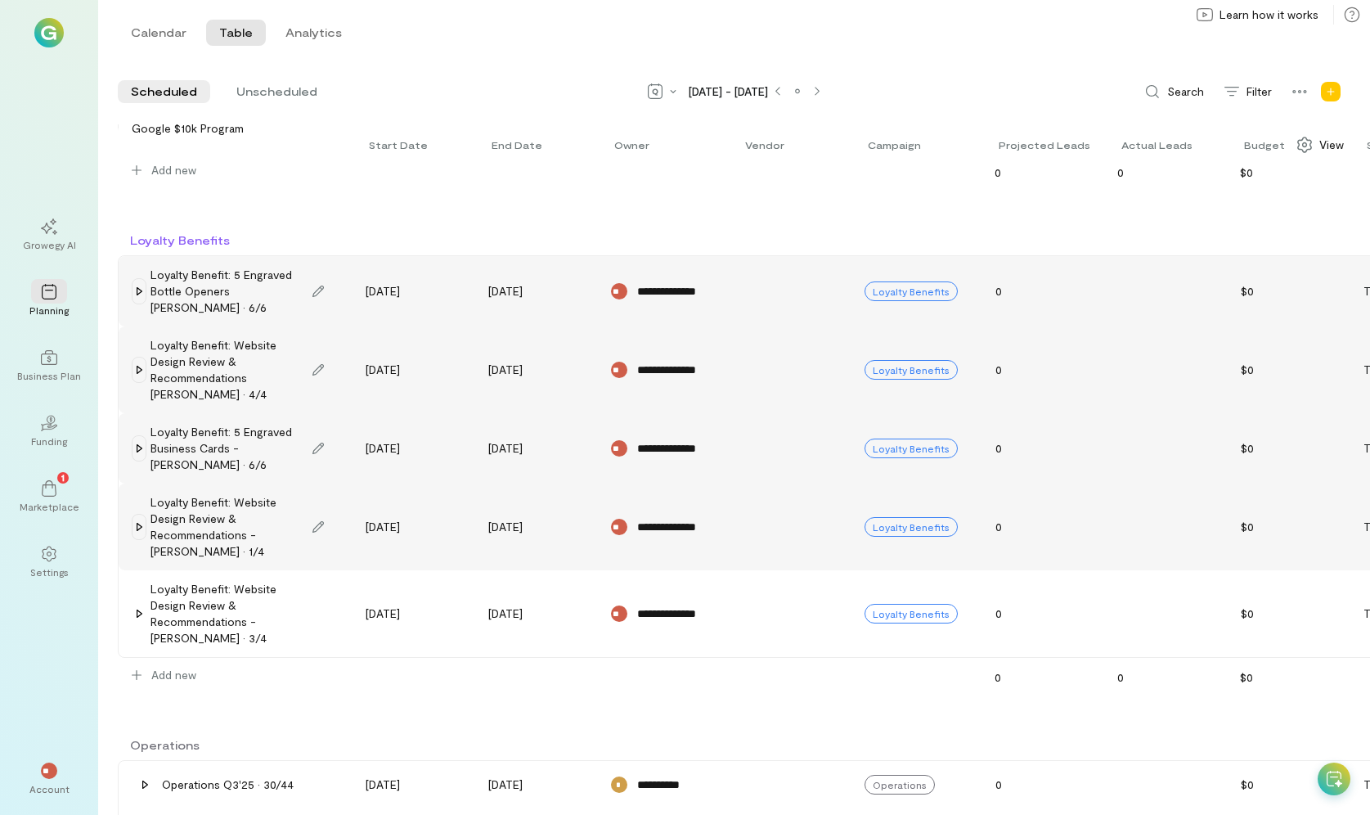
scroll to position [164, 0]
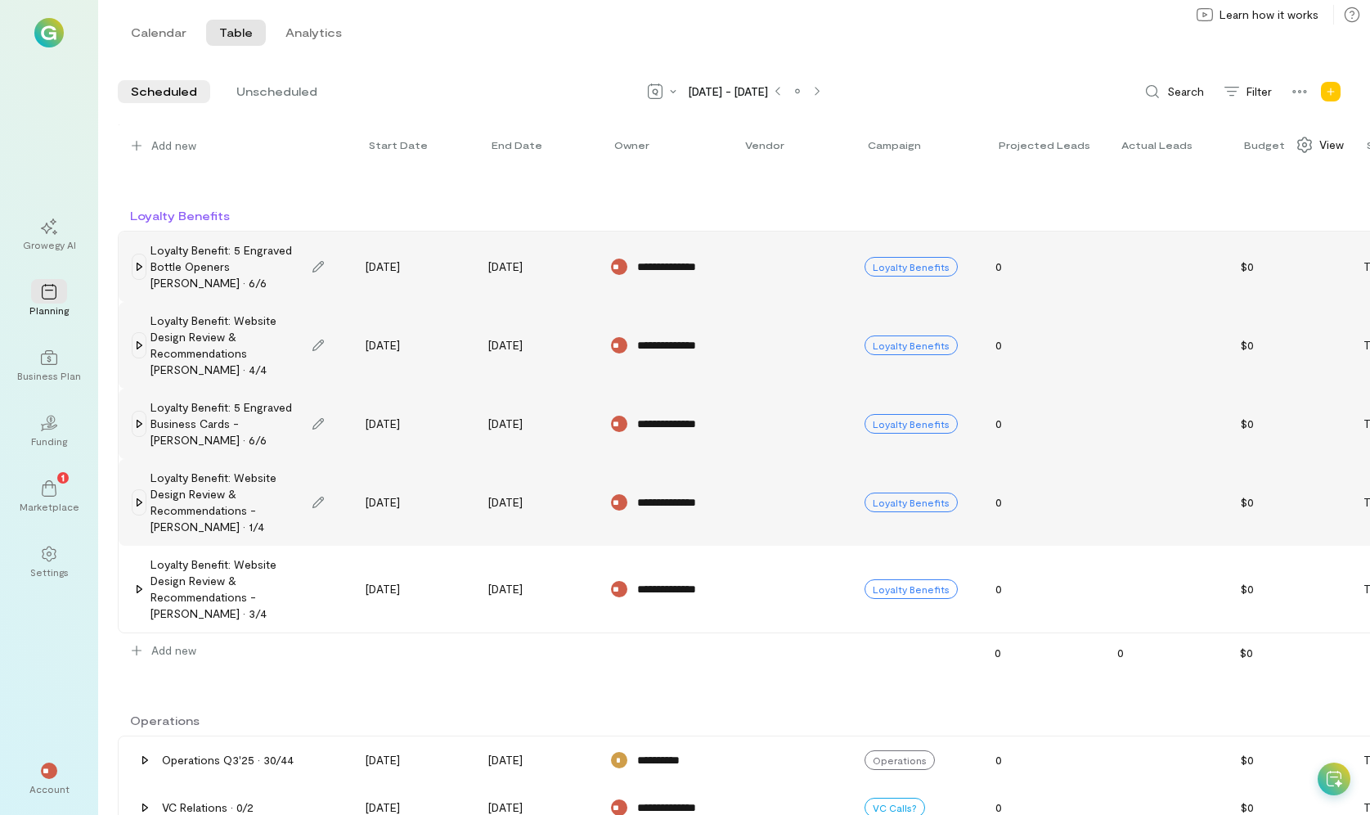
click at [149, 508] on div "Loyalty Benefit: Website Design Review & Recommendations - [PERSON_NAME] · 1/4" at bounding box center [236, 502] width 224 height 79
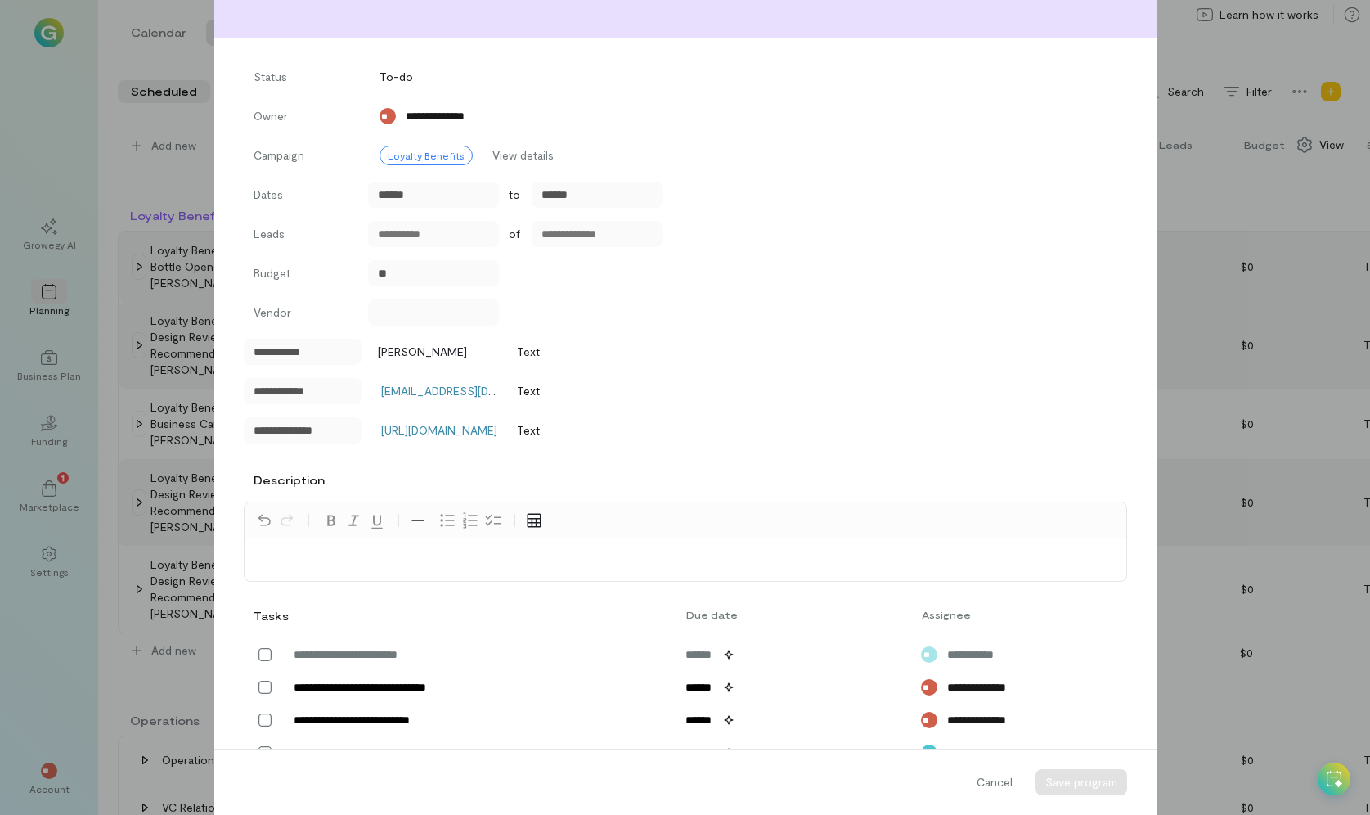
scroll to position [0, 0]
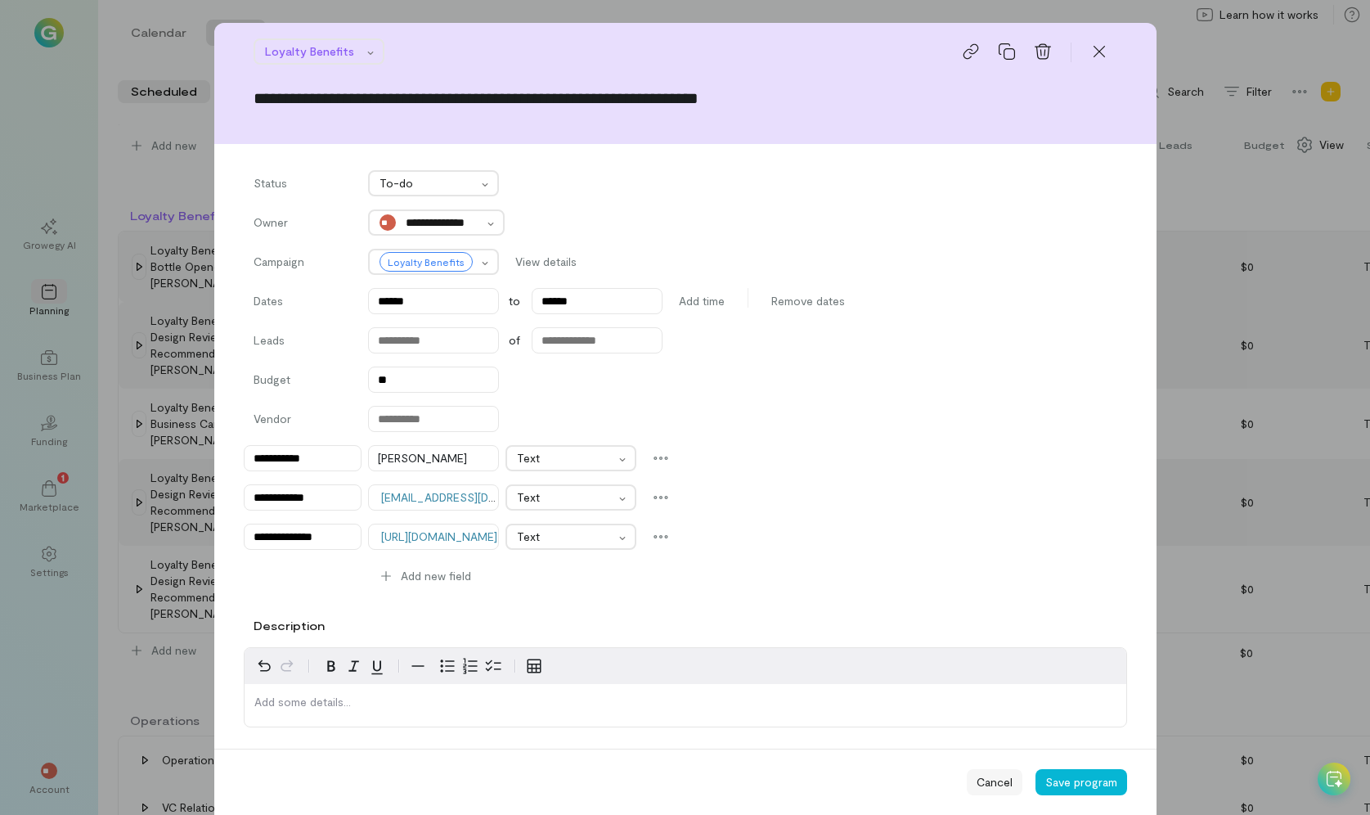
click at [995, 585] on div "Cancel" at bounding box center [995, 782] width 56 height 26
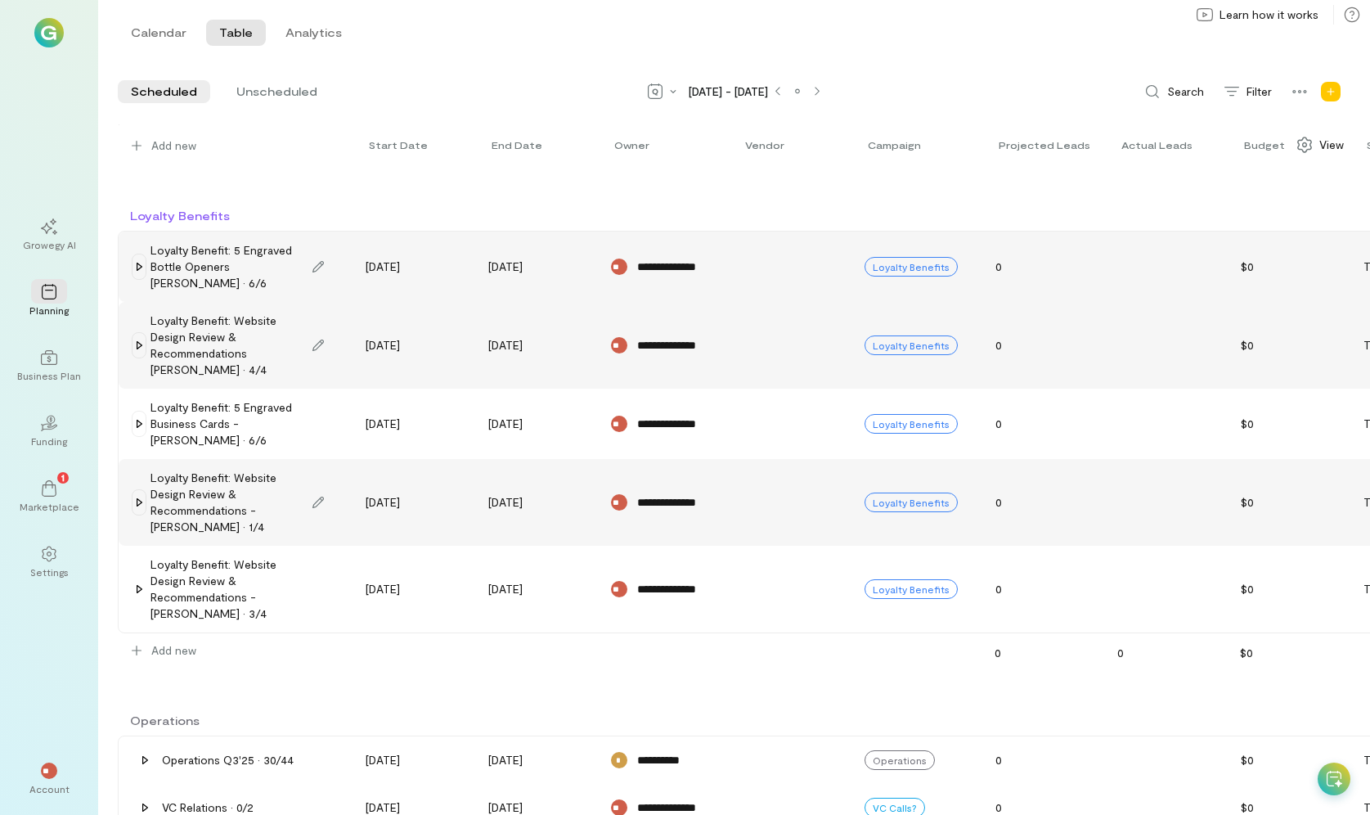
click at [134, 503] on icon at bounding box center [139, 502] width 13 height 13
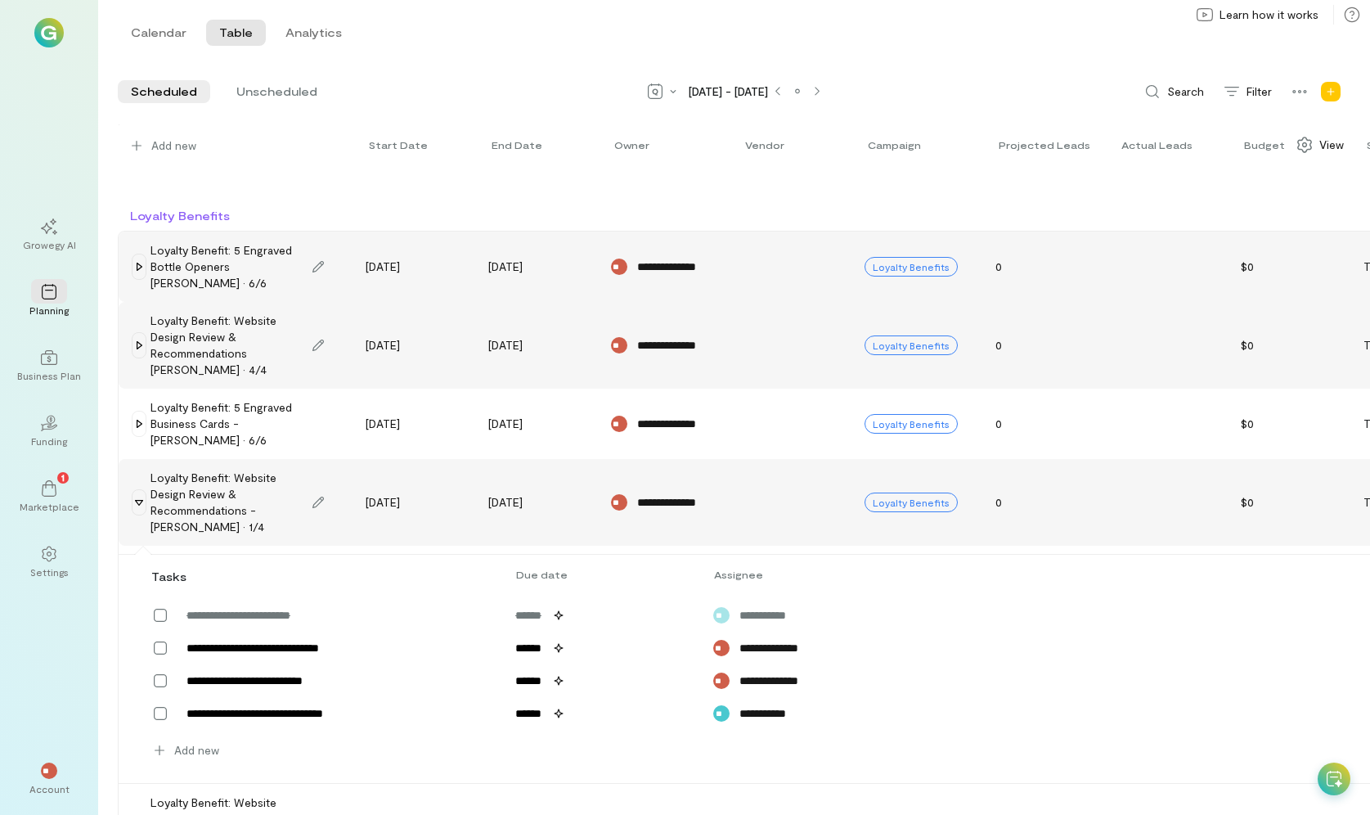
click at [135, 503] on icon at bounding box center [139, 502] width 13 height 13
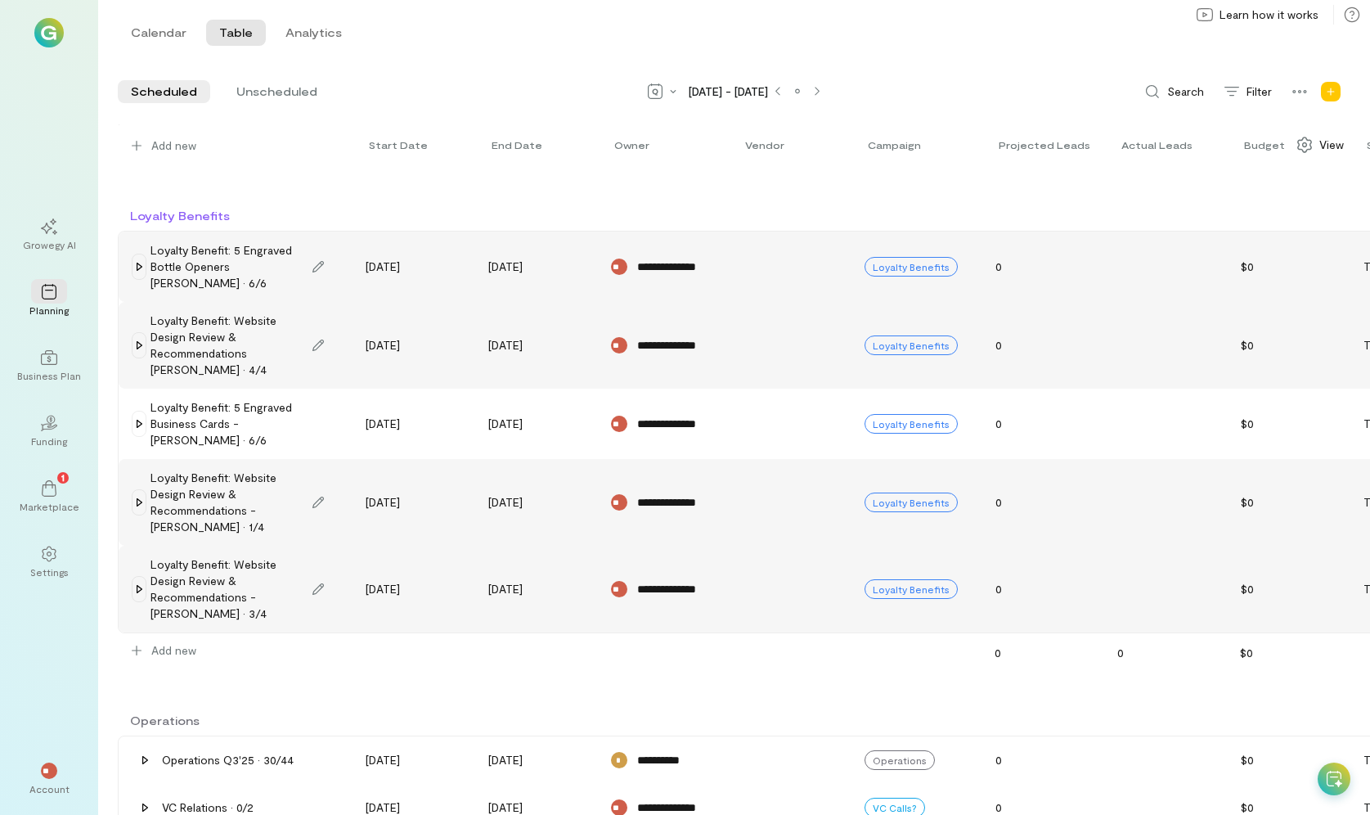
click at [139, 585] on icon at bounding box center [139, 589] width 13 height 13
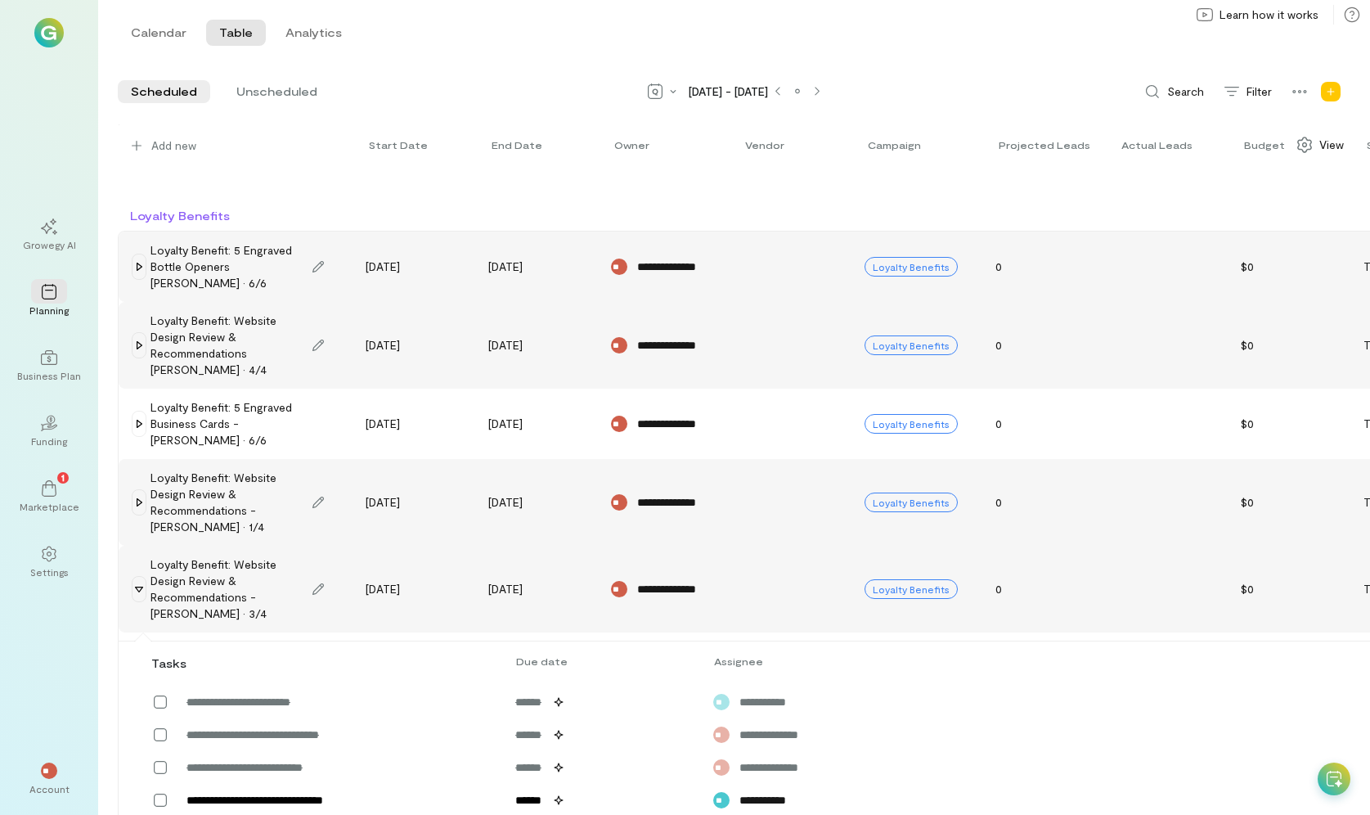
click at [139, 585] on icon at bounding box center [139, 589] width 13 height 13
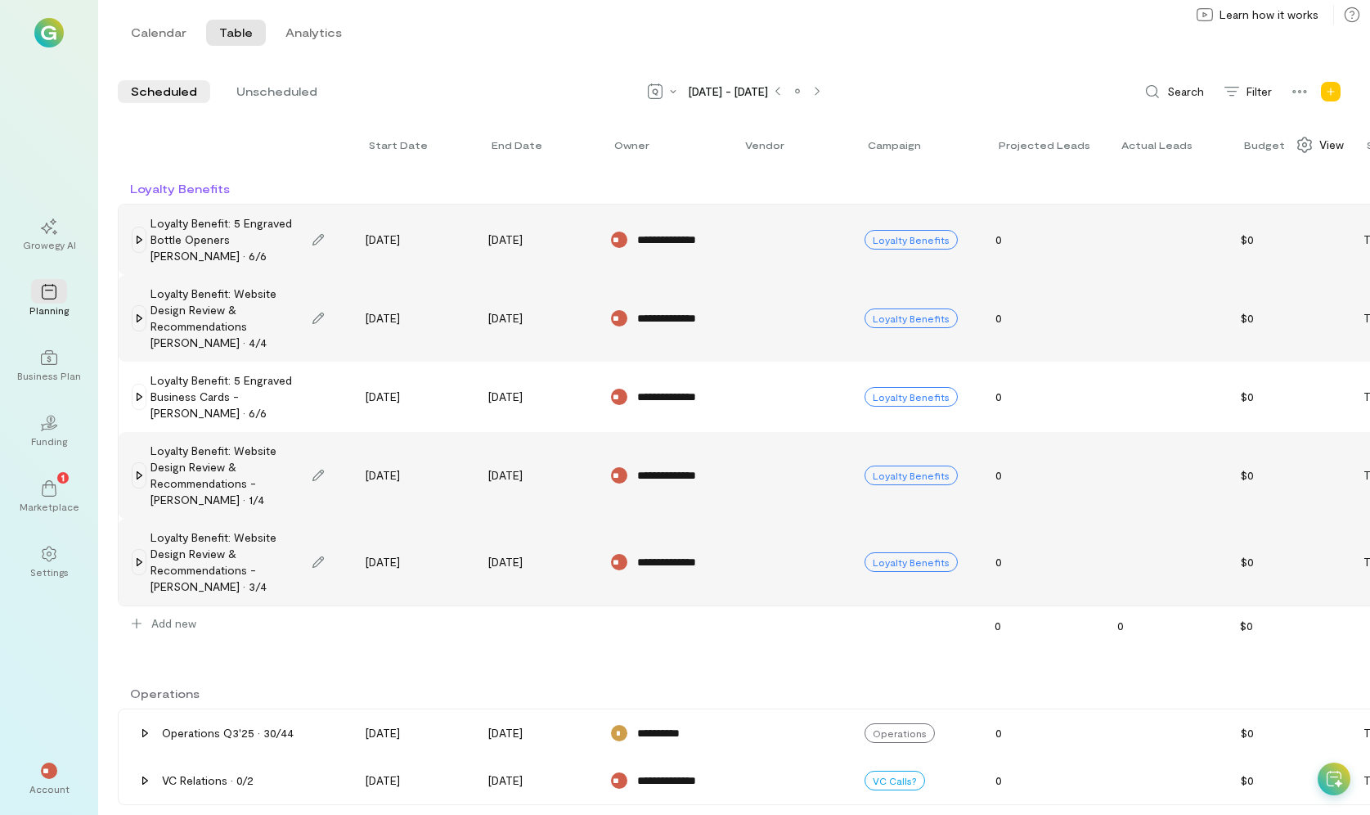
scroll to position [164, 0]
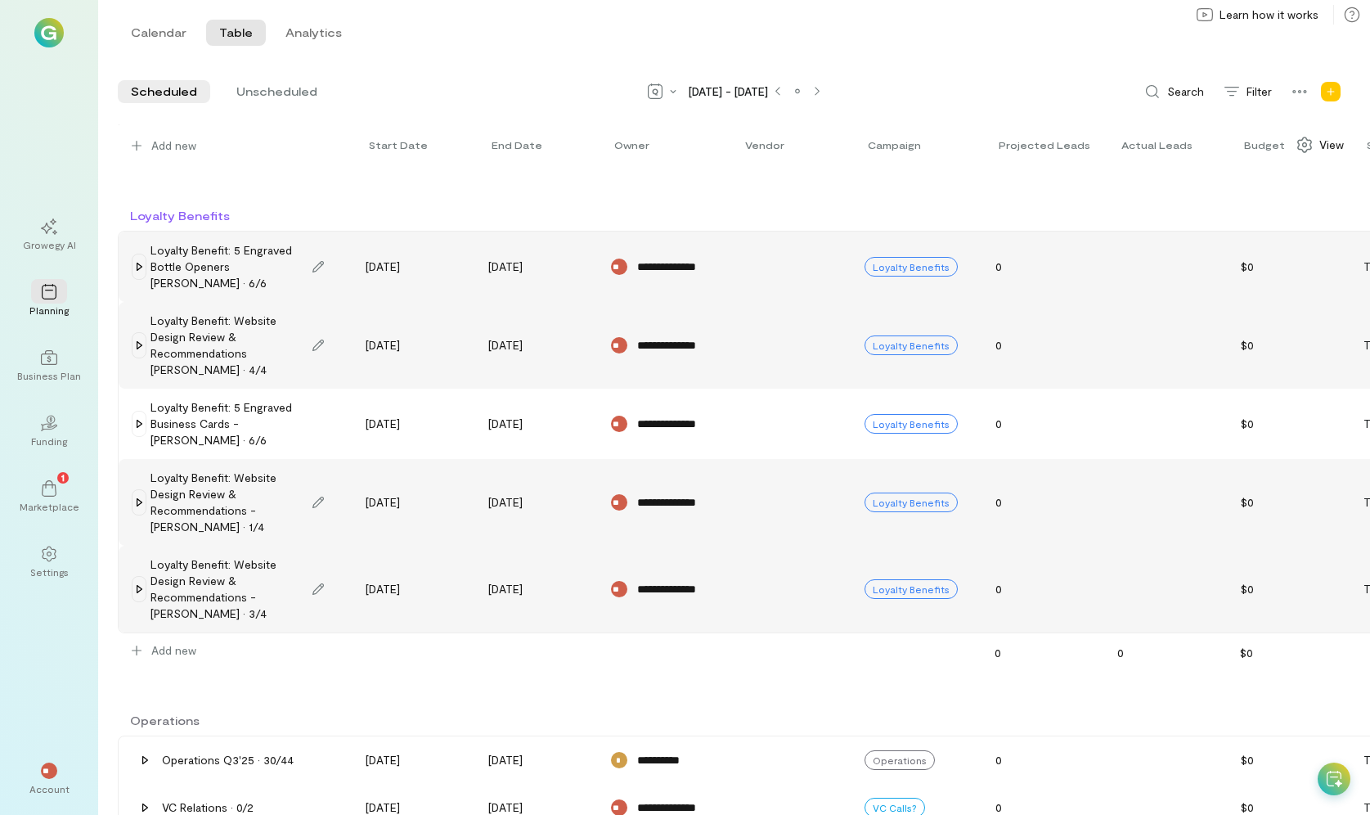
click at [137, 340] on icon at bounding box center [139, 345] width 13 height 13
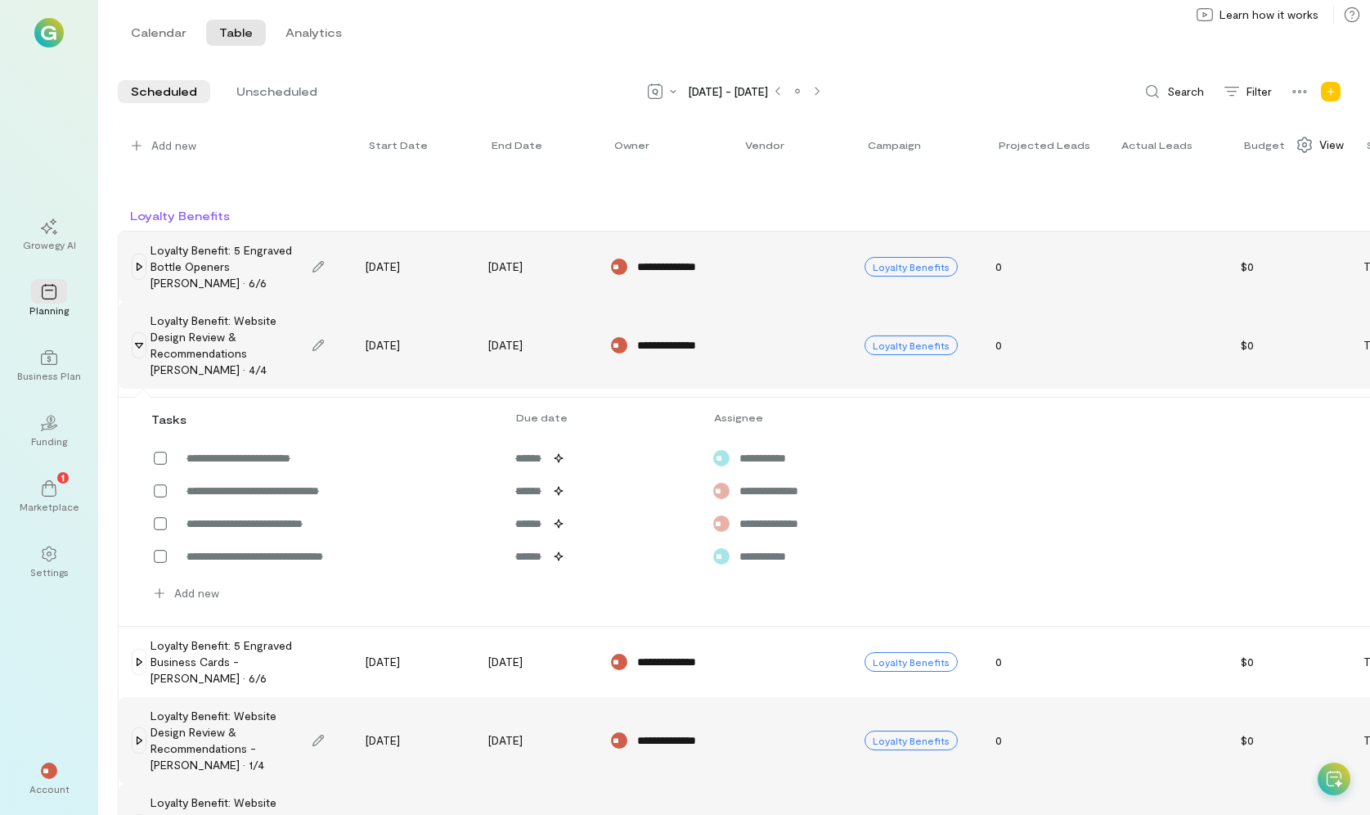
click at [262, 354] on div "Loyalty Benefit: Website Design Review & Recommendations [PERSON_NAME] · 4/4" at bounding box center [228, 345] width 155 height 65
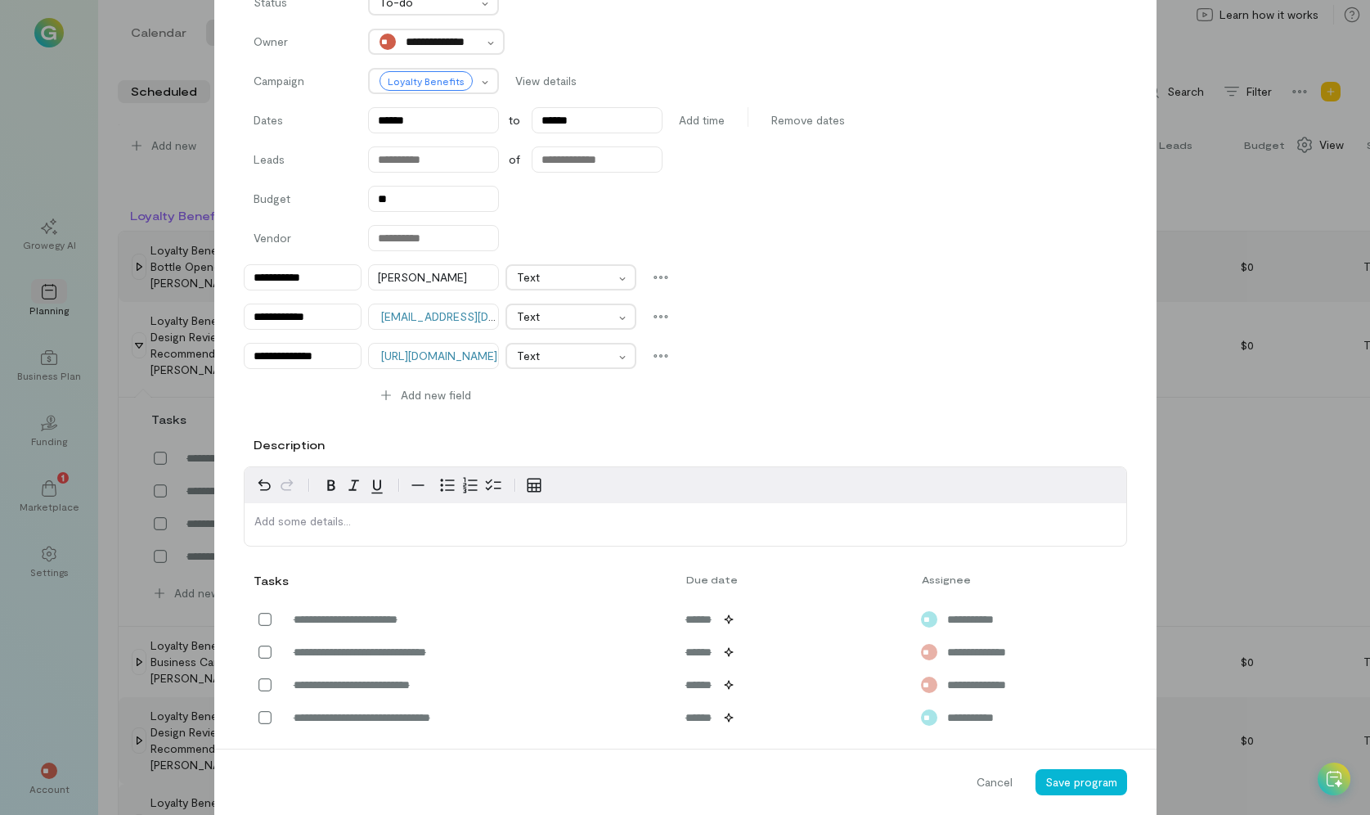
scroll to position [385, 0]
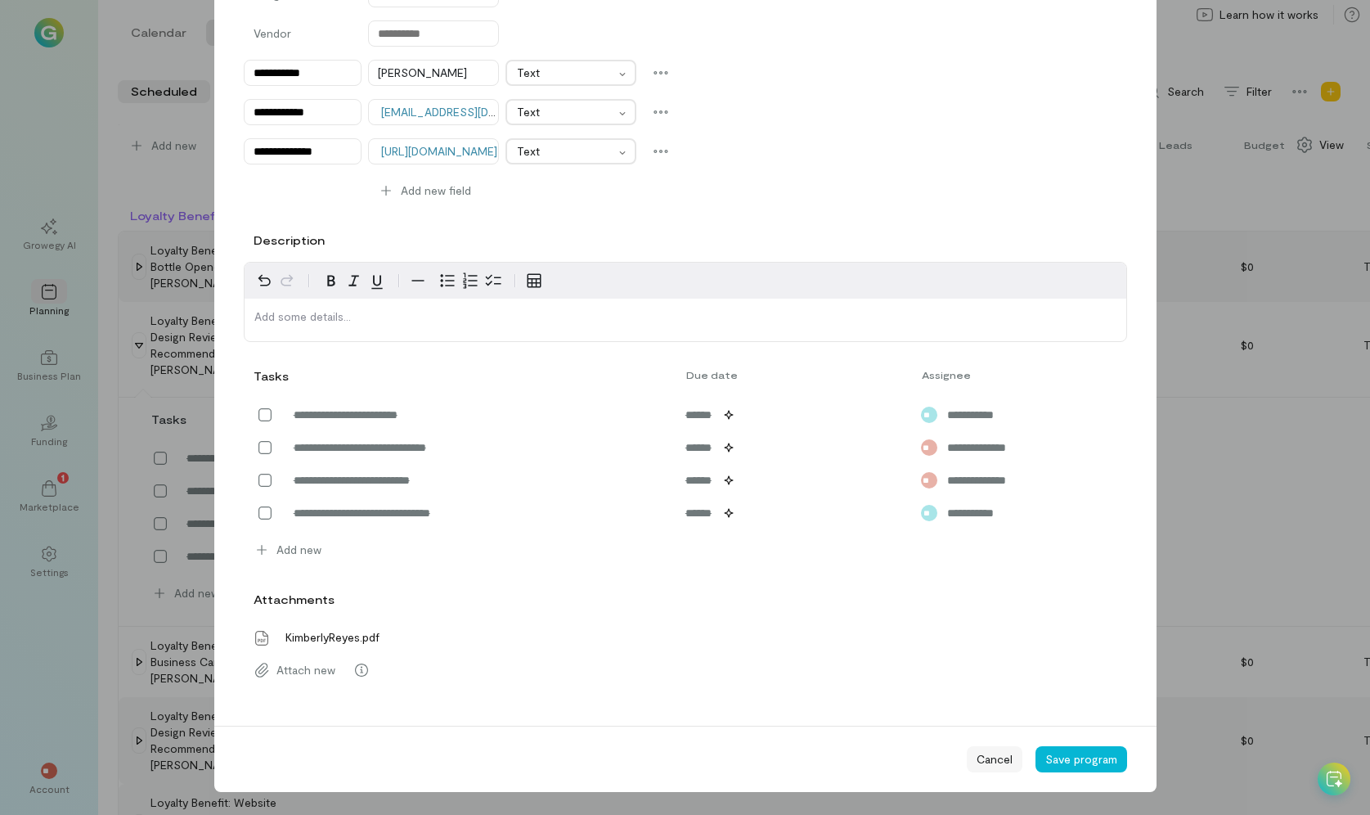
click at [985, 585] on span "Cancel" at bounding box center [995, 759] width 36 height 16
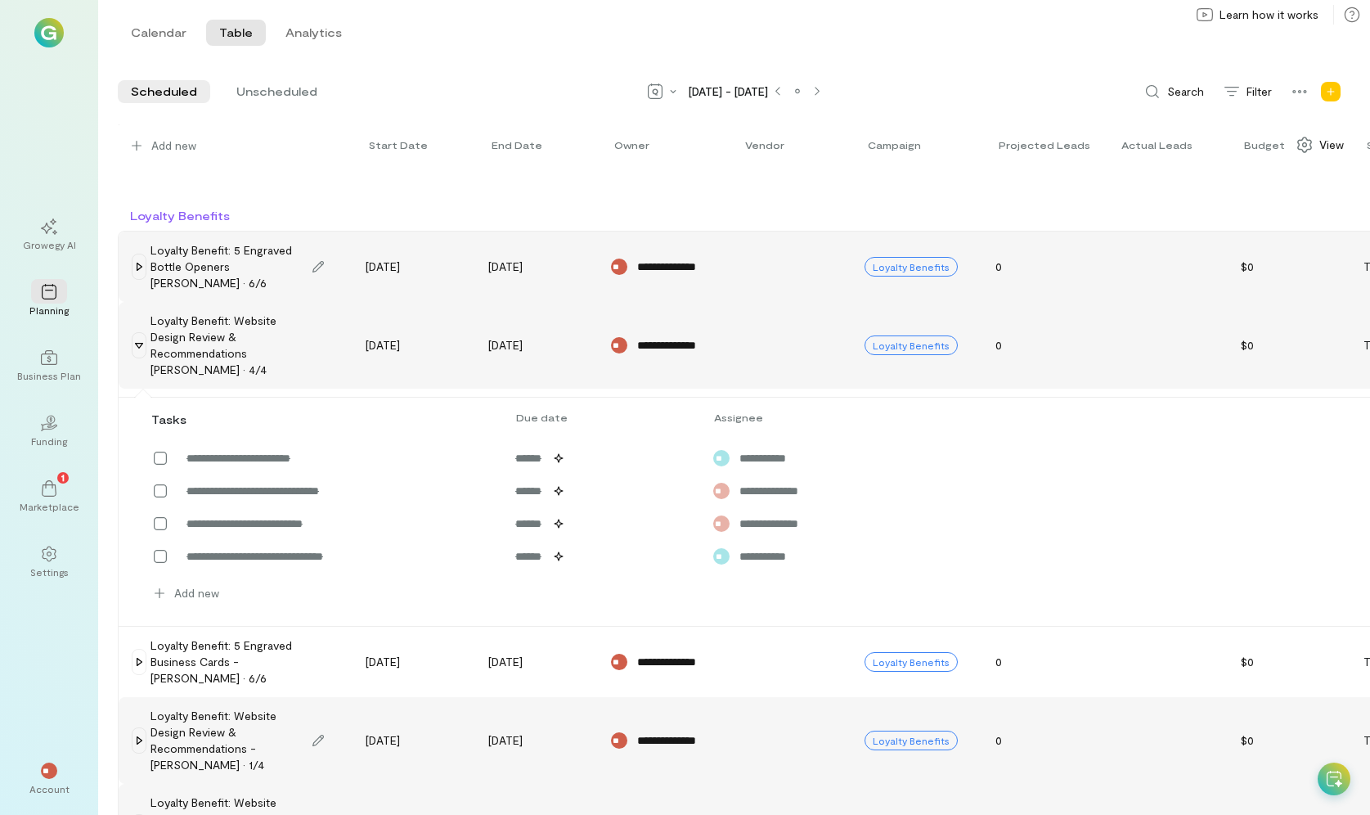
click at [138, 343] on icon at bounding box center [139, 346] width 8 height 6
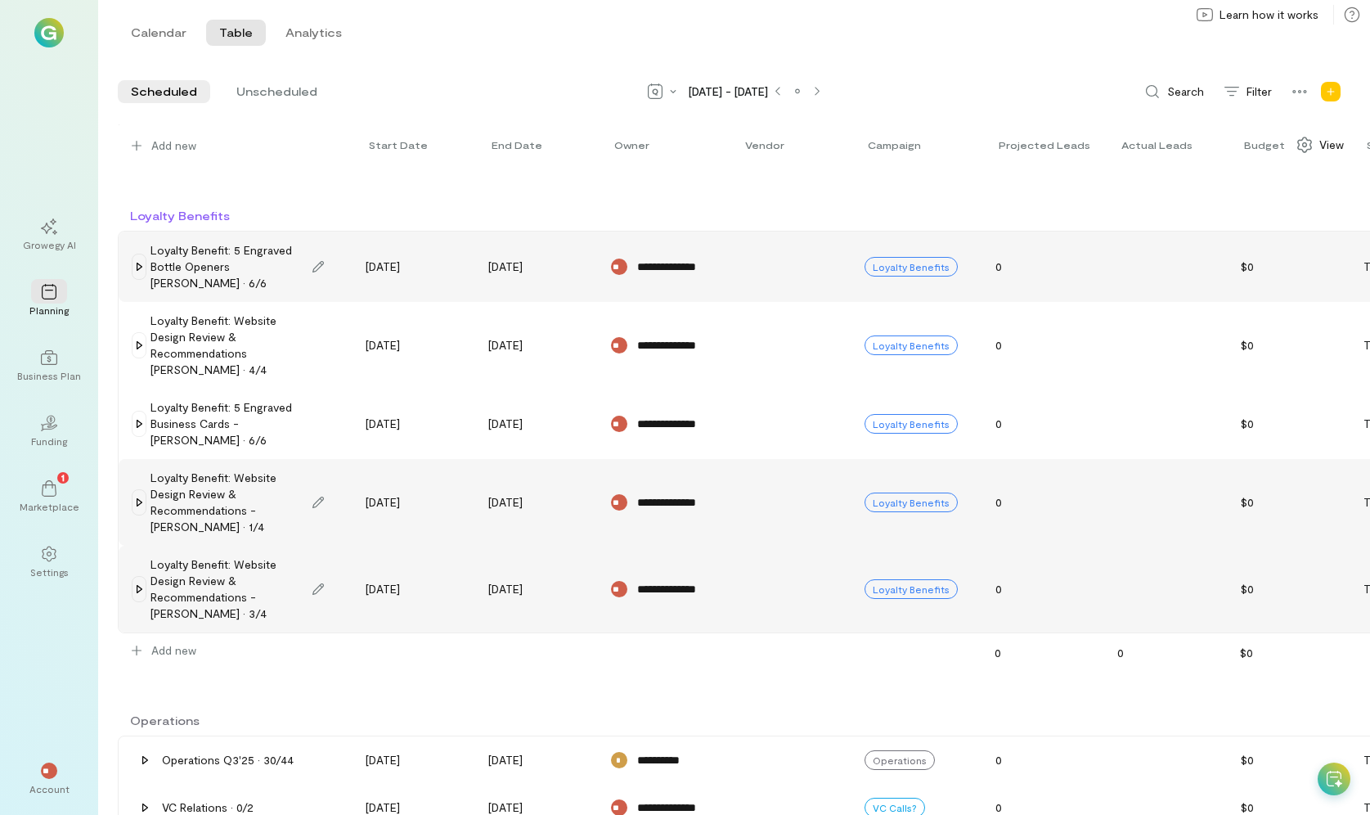
click at [140, 501] on icon at bounding box center [139, 502] width 13 height 13
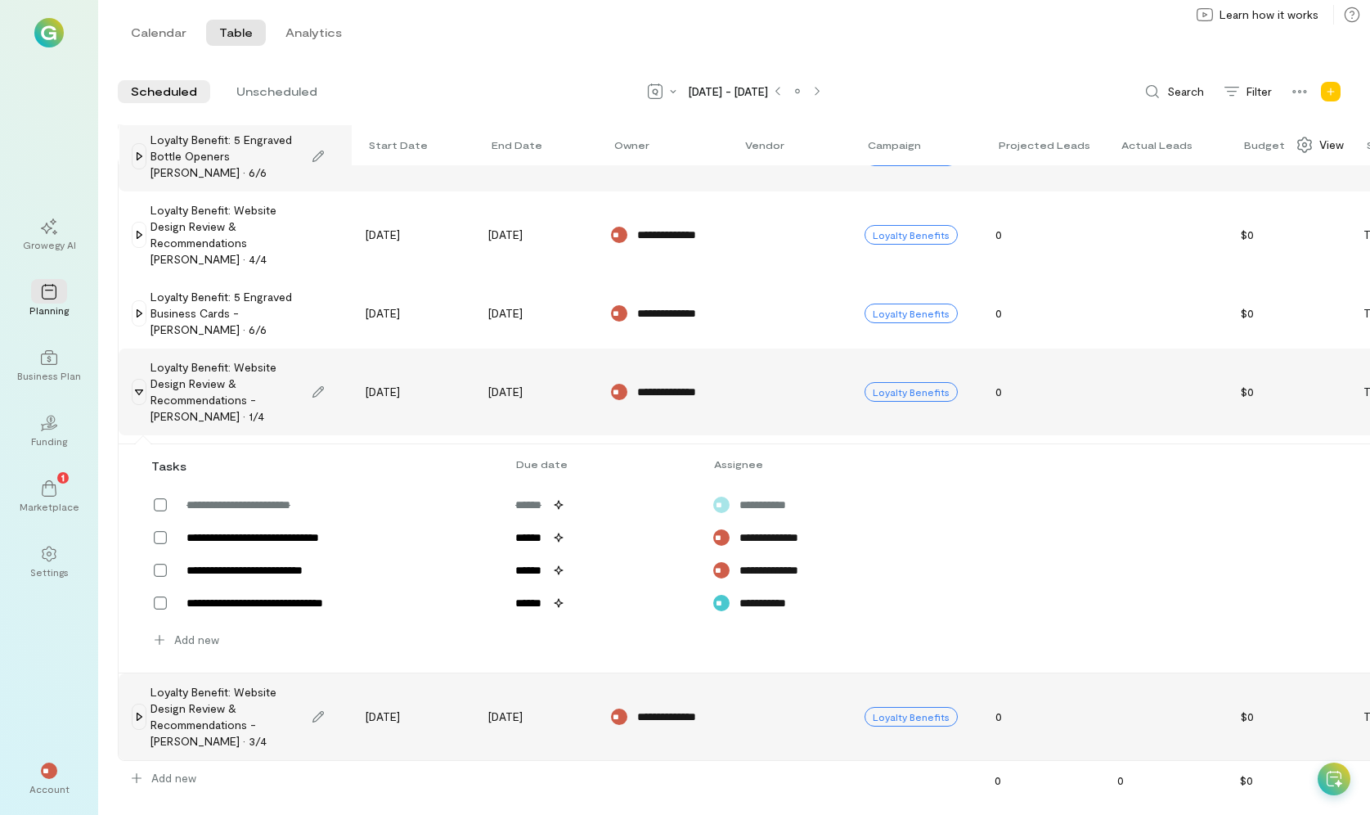
scroll to position [409, 0]
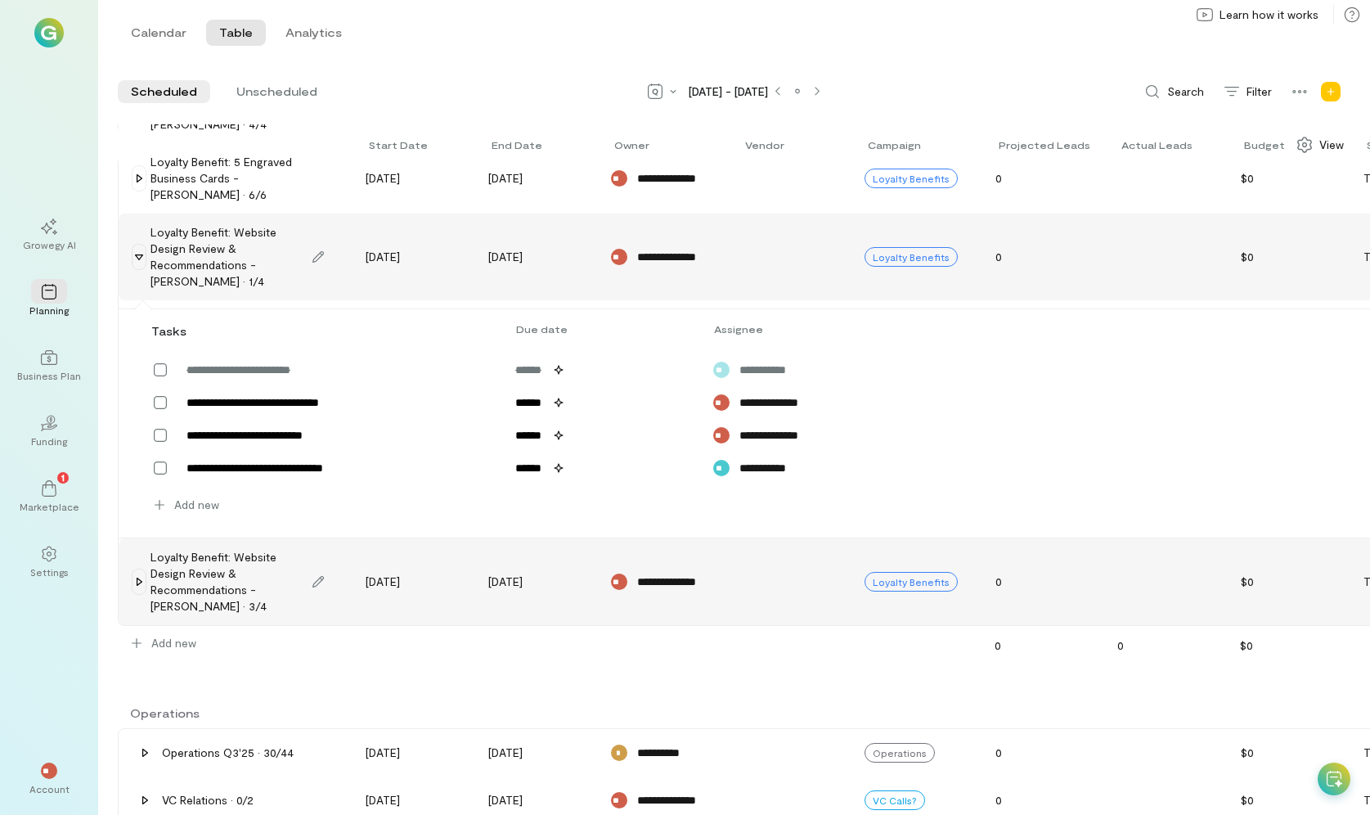
click at [181, 258] on div "Loyalty Benefit: Website Design Review & Recommendations - [PERSON_NAME] · 1/4" at bounding box center [228, 256] width 155 height 65
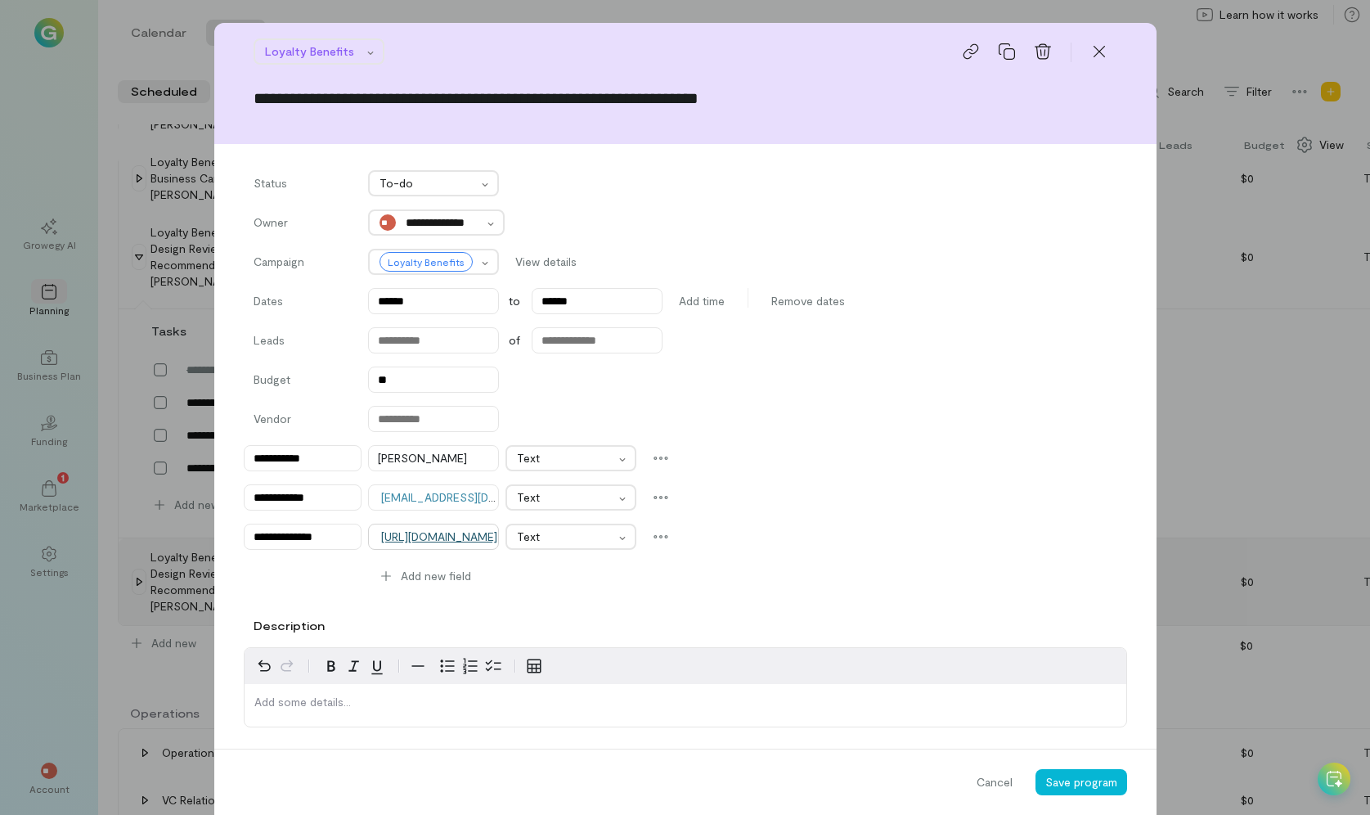
click at [423, 540] on link "[URL][DOMAIN_NAME]" at bounding box center [439, 536] width 116 height 14
